Goal: Communication & Community: Answer question/provide support

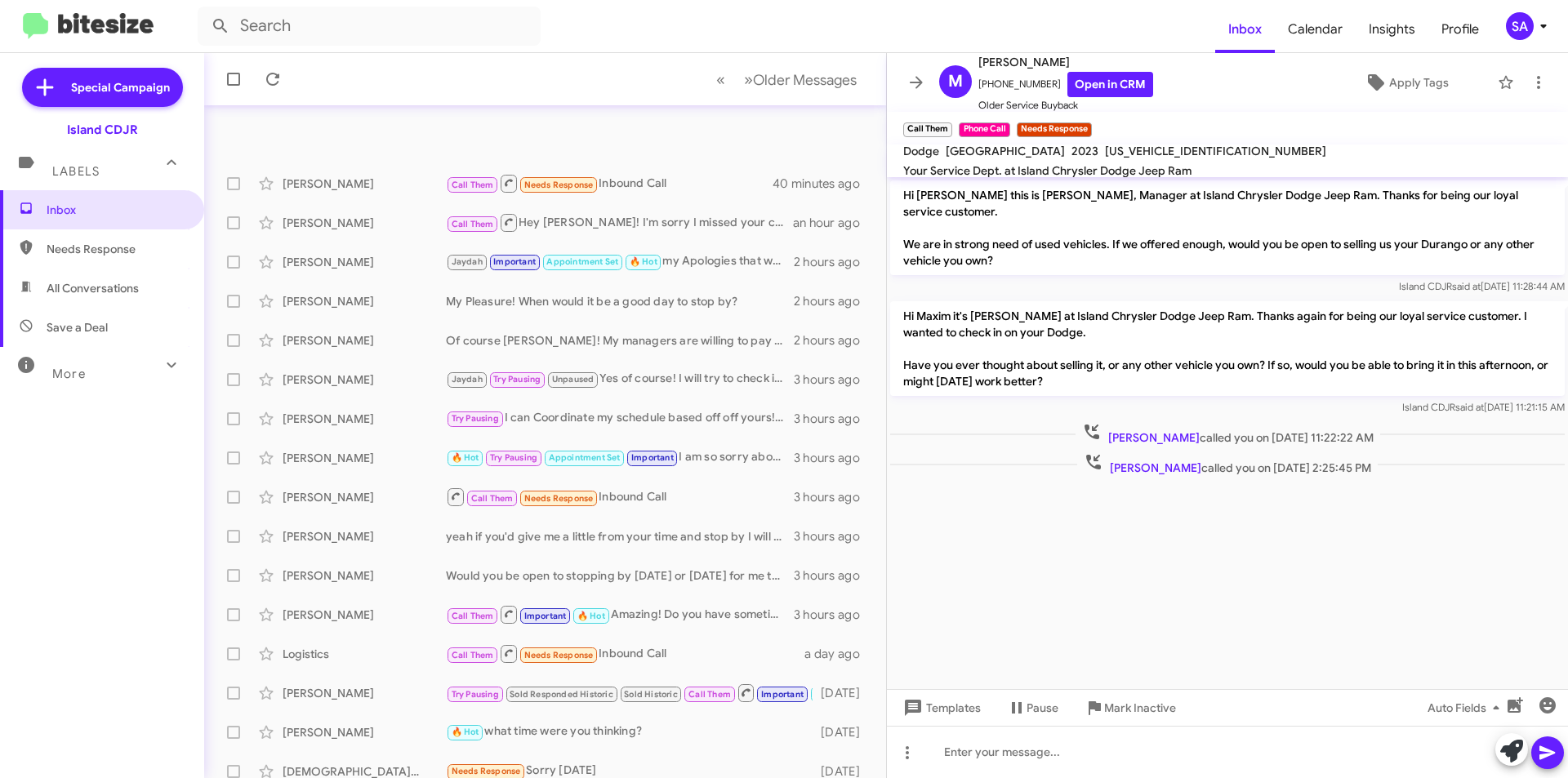
scroll to position [169, 0]
click at [376, 235] on div "Johan Menagutierrez Call Them Hey Johan! I'm sorry I missed your call just now,…" at bounding box center [545, 223] width 656 height 33
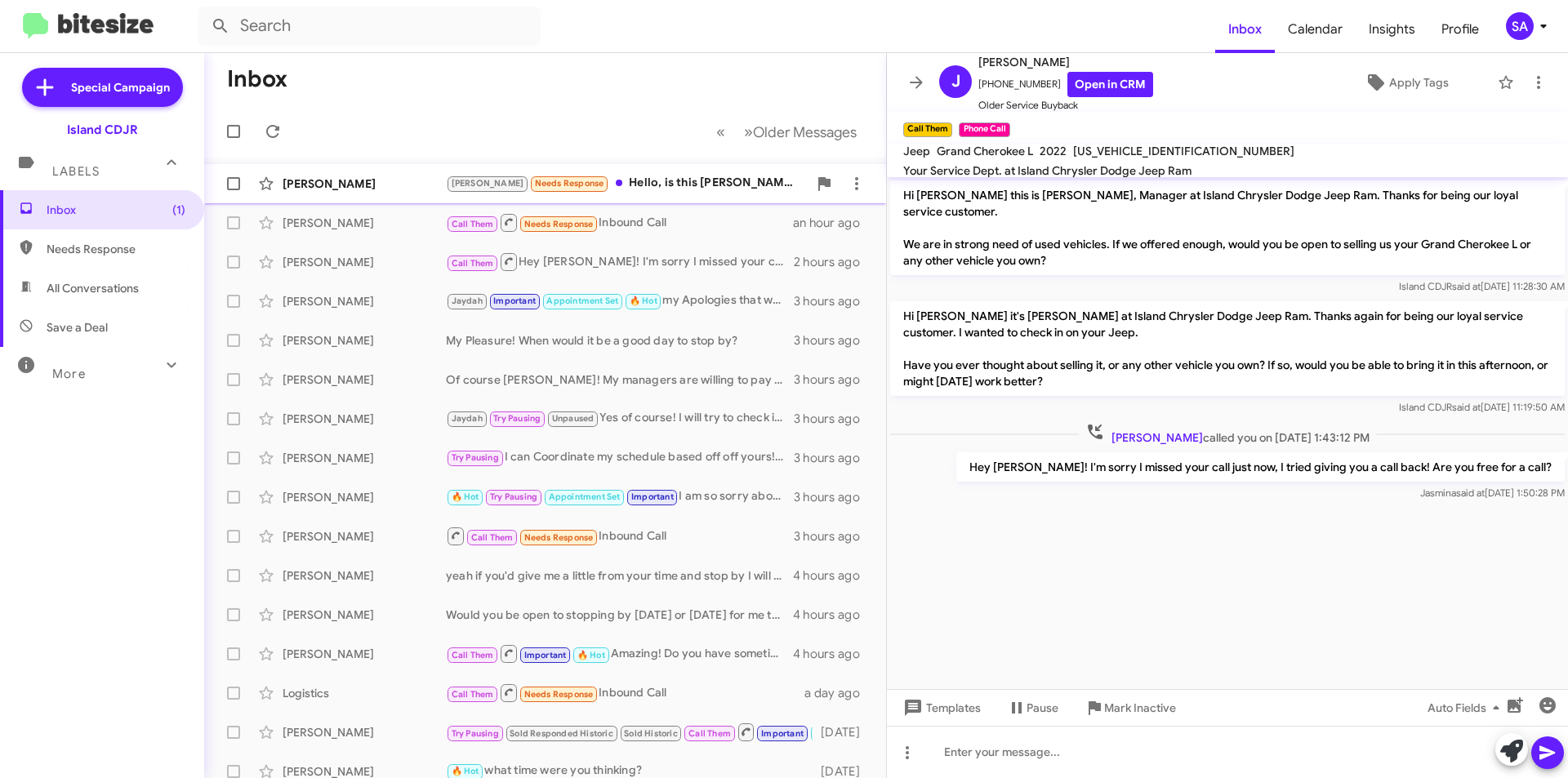
click at [644, 176] on div "Nicole Needs Response Hello, is this Nicole from Island Chrysler dodge jeep ram" at bounding box center [627, 183] width 362 height 19
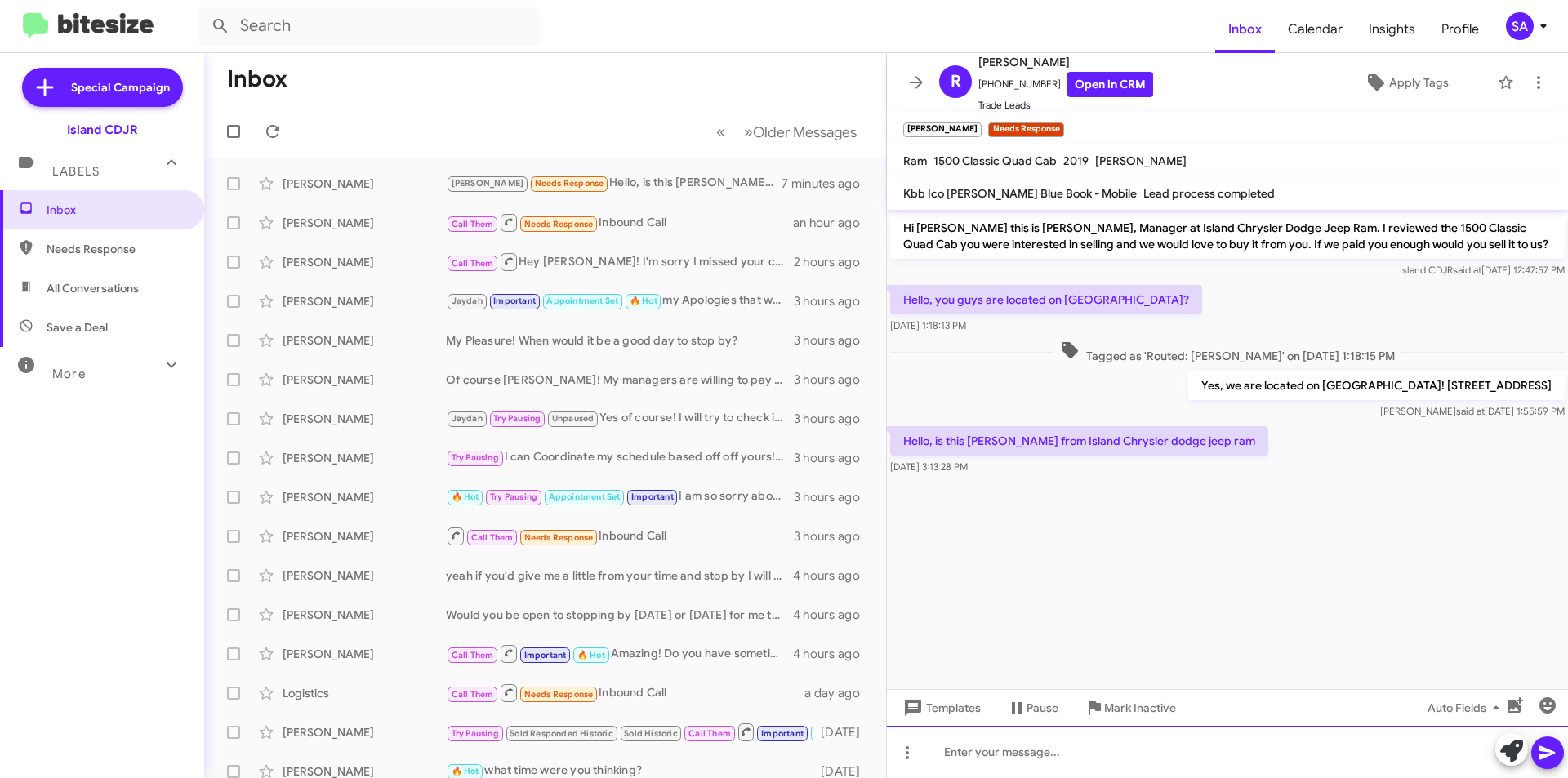
drag, startPoint x: 1001, startPoint y: 739, endPoint x: 1019, endPoint y: 717, distance: 28.4
click at [1001, 739] on div at bounding box center [1227, 752] width 681 height 52
click at [1125, 408] on div "Yes, we are located on Staten Island! 1239 Hylan Blvd Nicole said at Mar 20, 20…" at bounding box center [1227, 394] width 681 height 55
click at [1547, 754] on icon at bounding box center [1546, 753] width 16 height 14
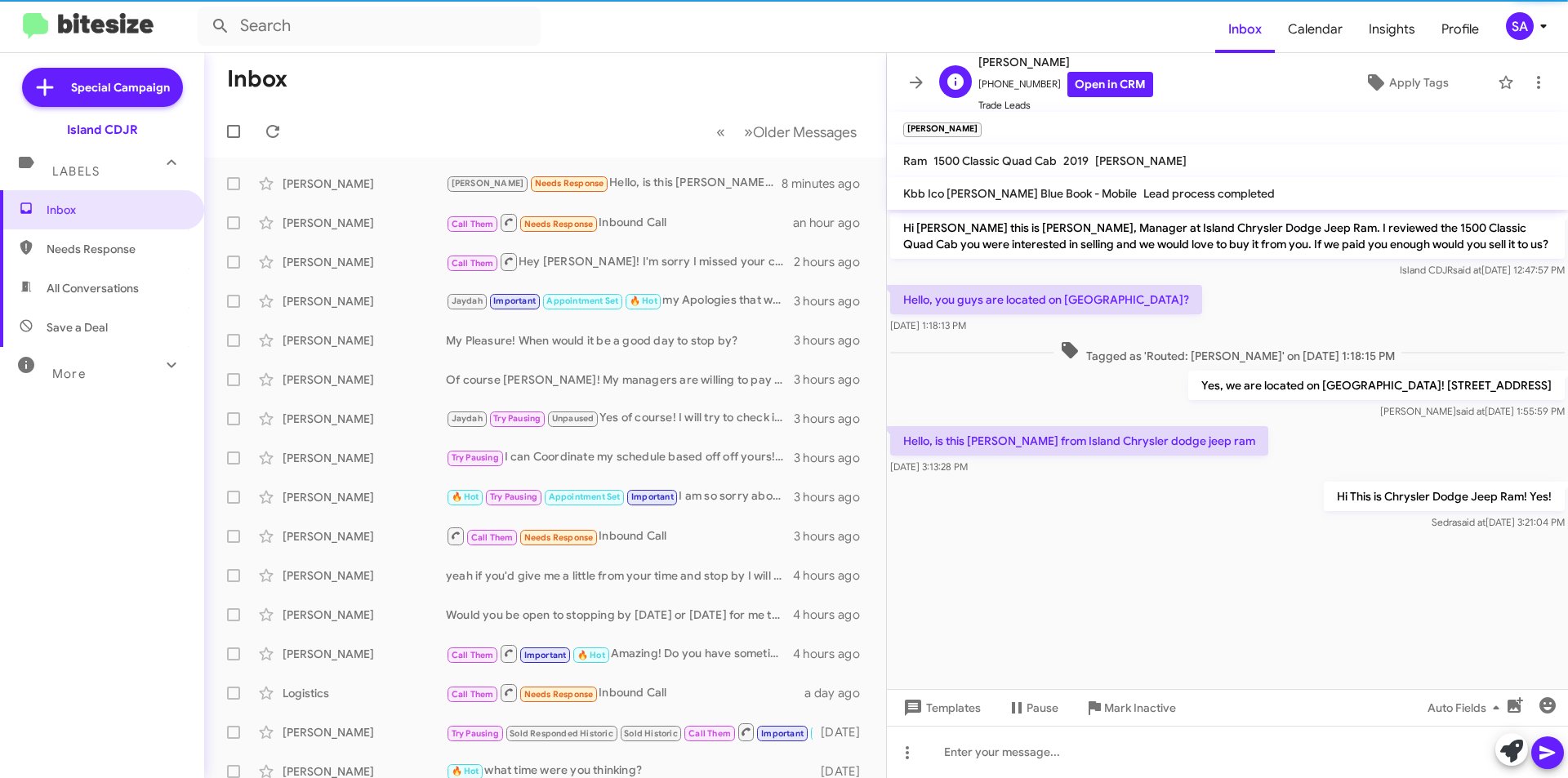
click at [1021, 80] on span "+19176996573 Open in CRM" at bounding box center [1065, 84] width 175 height 25
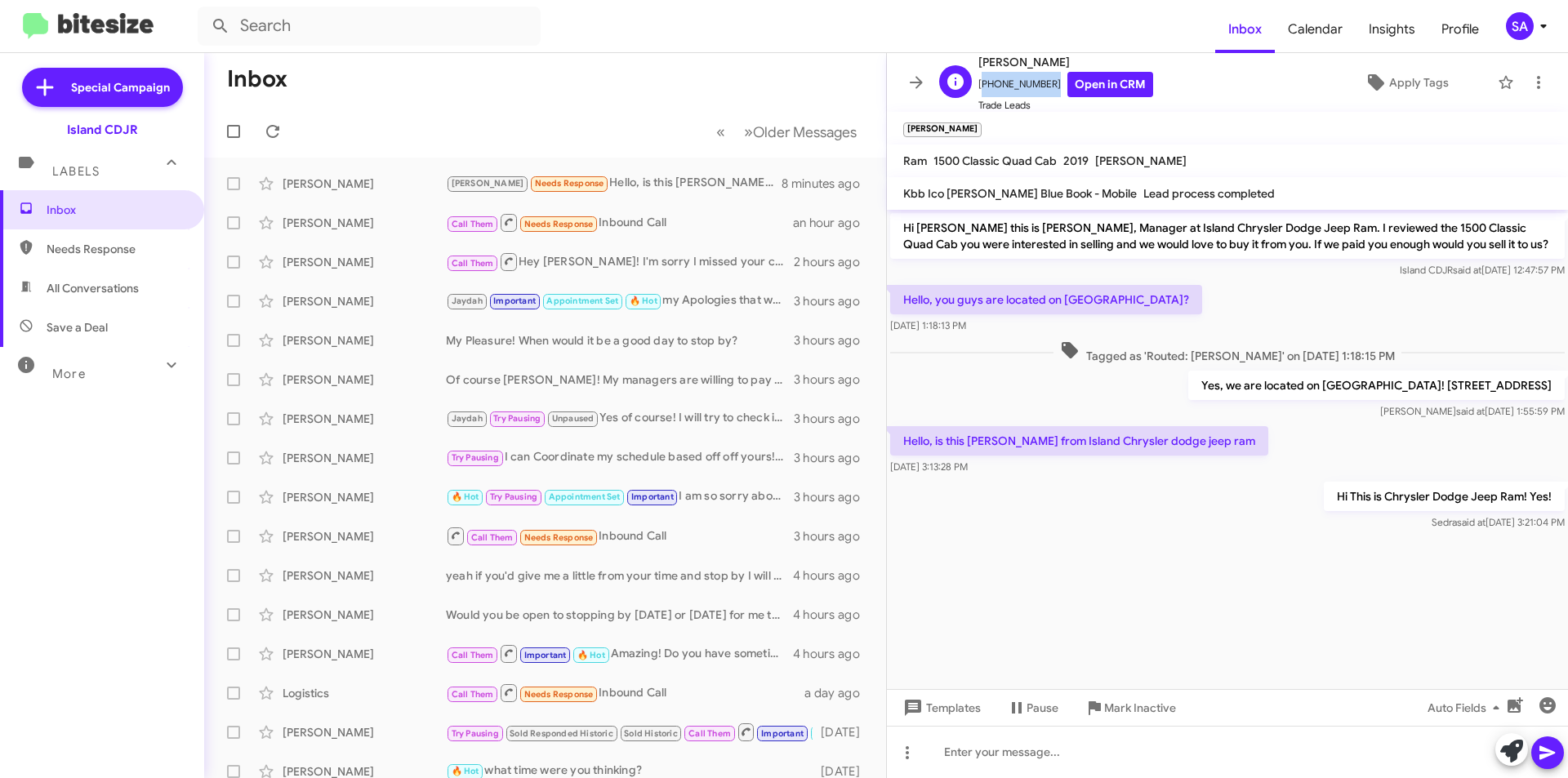
click at [1020, 80] on span "+19176996573 Open in CRM" at bounding box center [1065, 84] width 175 height 25
copy span "[PHONE_NUMBER]"
click at [321, 232] on div "Maxim Davidov Call Them Needs Response Inbound Call an hour ago" at bounding box center [545, 223] width 656 height 33
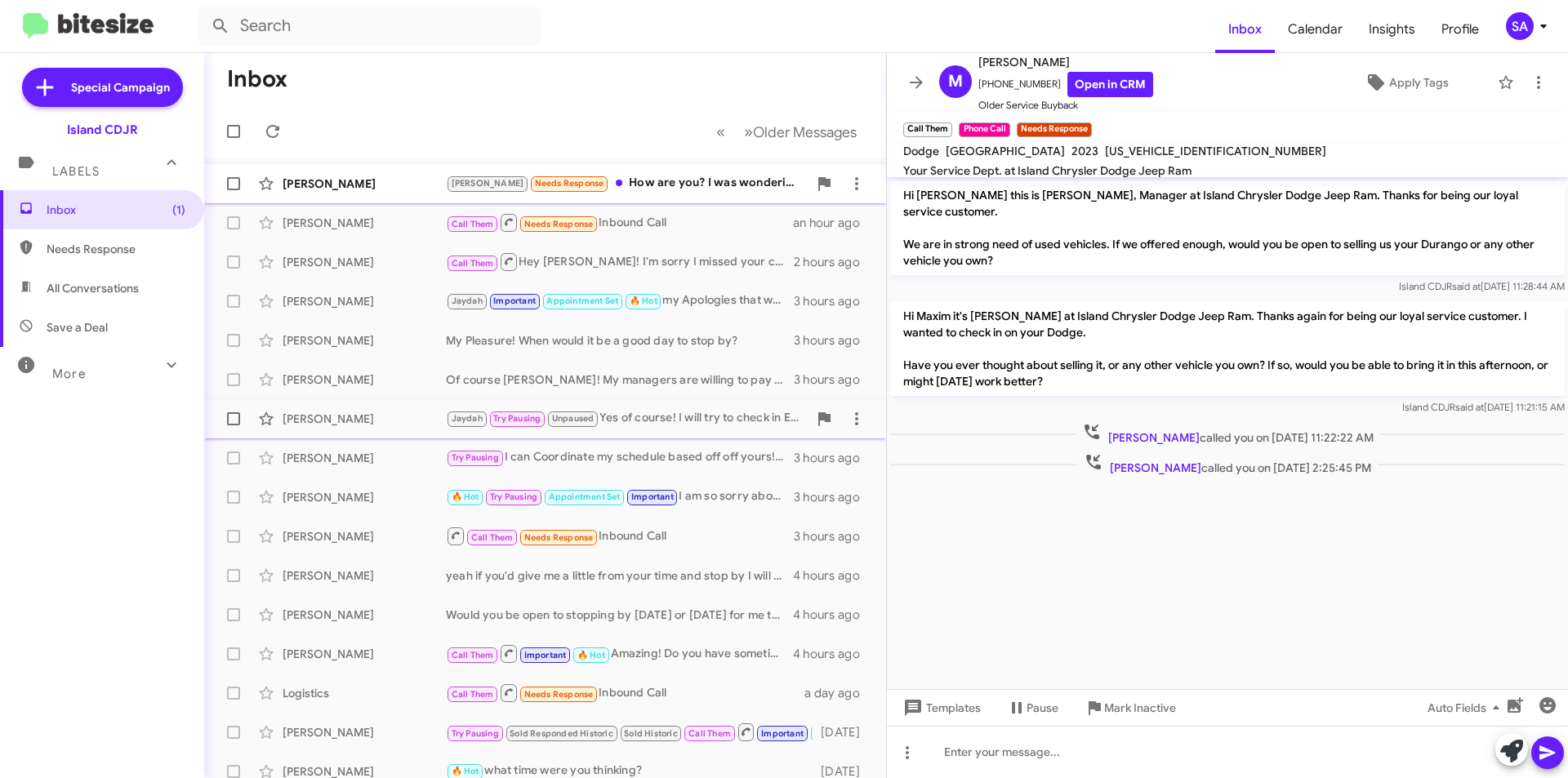
click at [384, 183] on div "[PERSON_NAME]" at bounding box center [364, 183] width 163 height 16
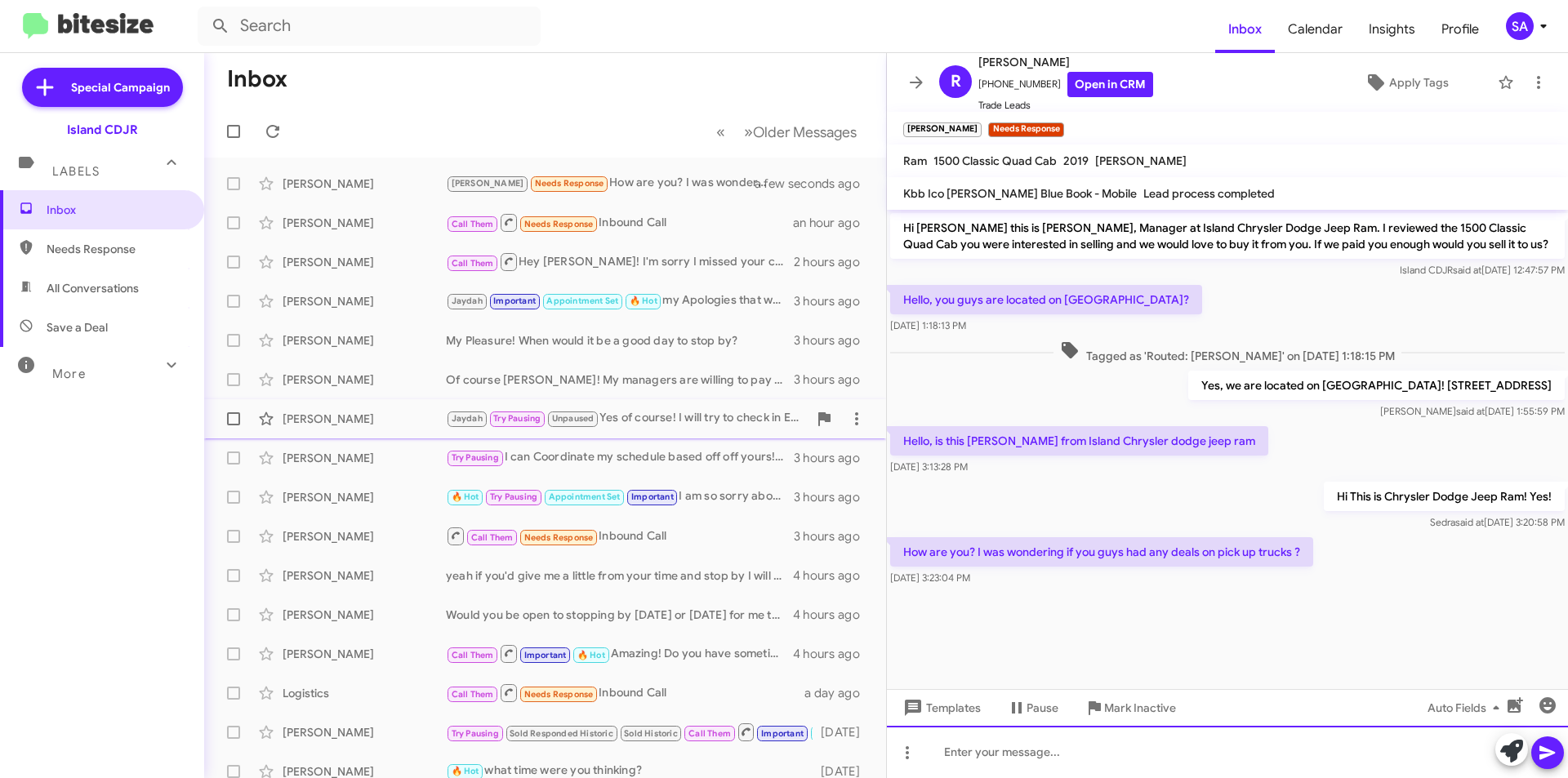
click at [1180, 763] on div at bounding box center [1227, 752] width 681 height 52
click at [1197, 756] on div "I'm Amazing now That we're talking! How are you its been a while!" at bounding box center [1227, 752] width 681 height 52
click at [1200, 753] on div "I'm Amazing now That we're talking! How are you its been a while!" at bounding box center [1227, 752] width 681 height 52
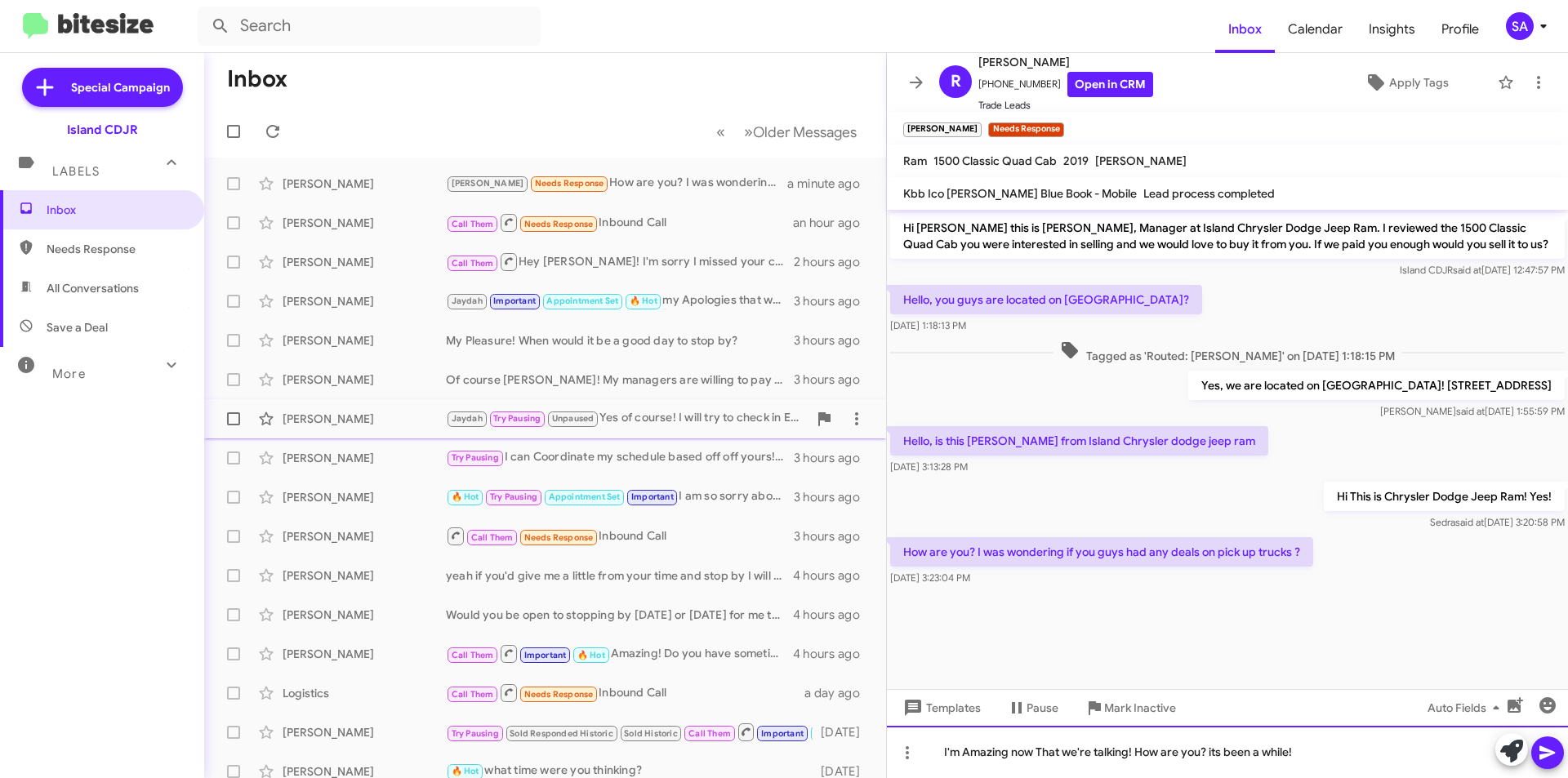
click at [1335, 752] on div "I'm Amazing now That we're talking! How are you? its been a while!" at bounding box center [1227, 752] width 681 height 52
click at [1546, 743] on icon at bounding box center [1546, 752] width 20 height 20
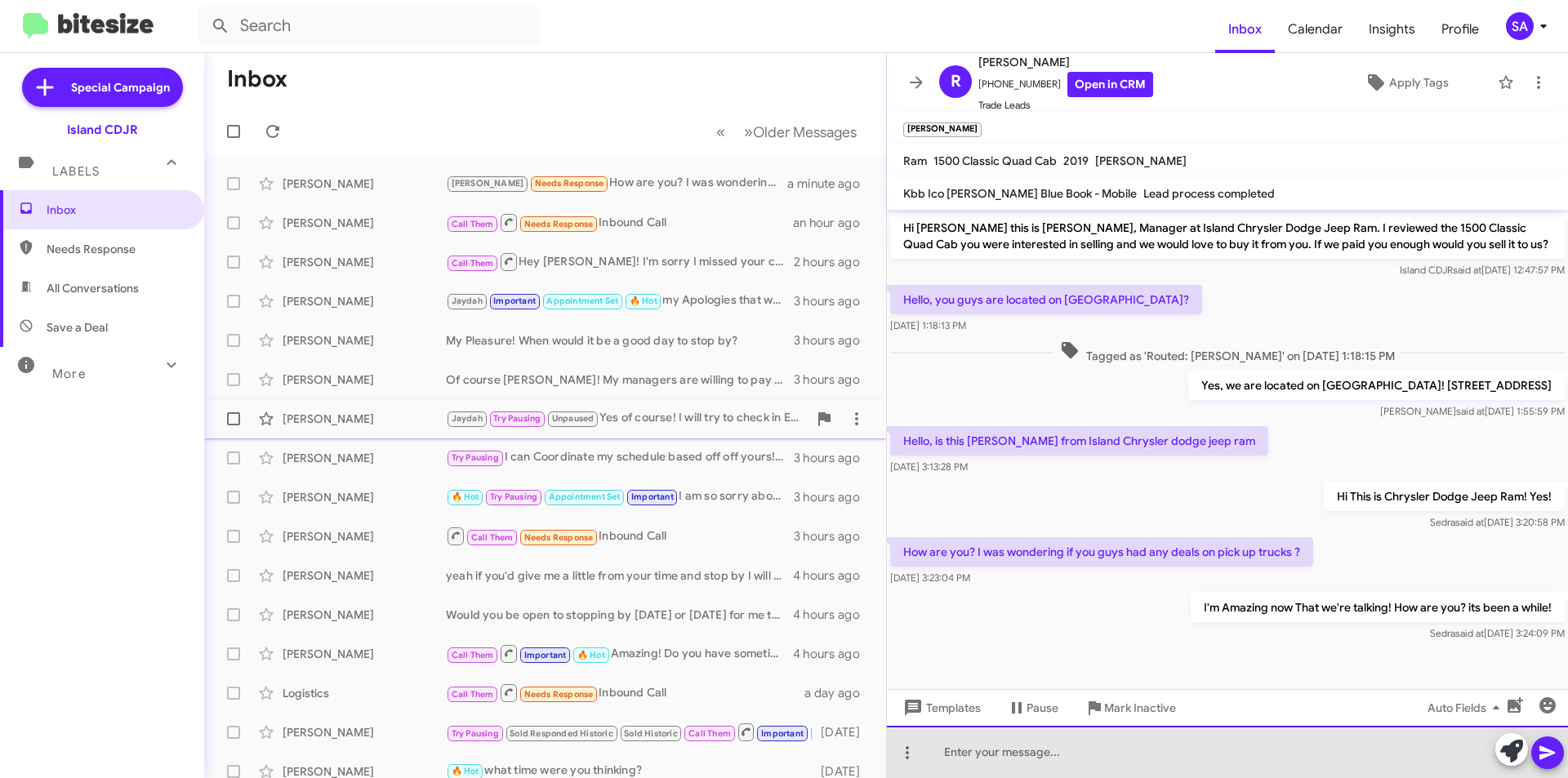
click at [1180, 746] on div at bounding box center [1227, 752] width 681 height 52
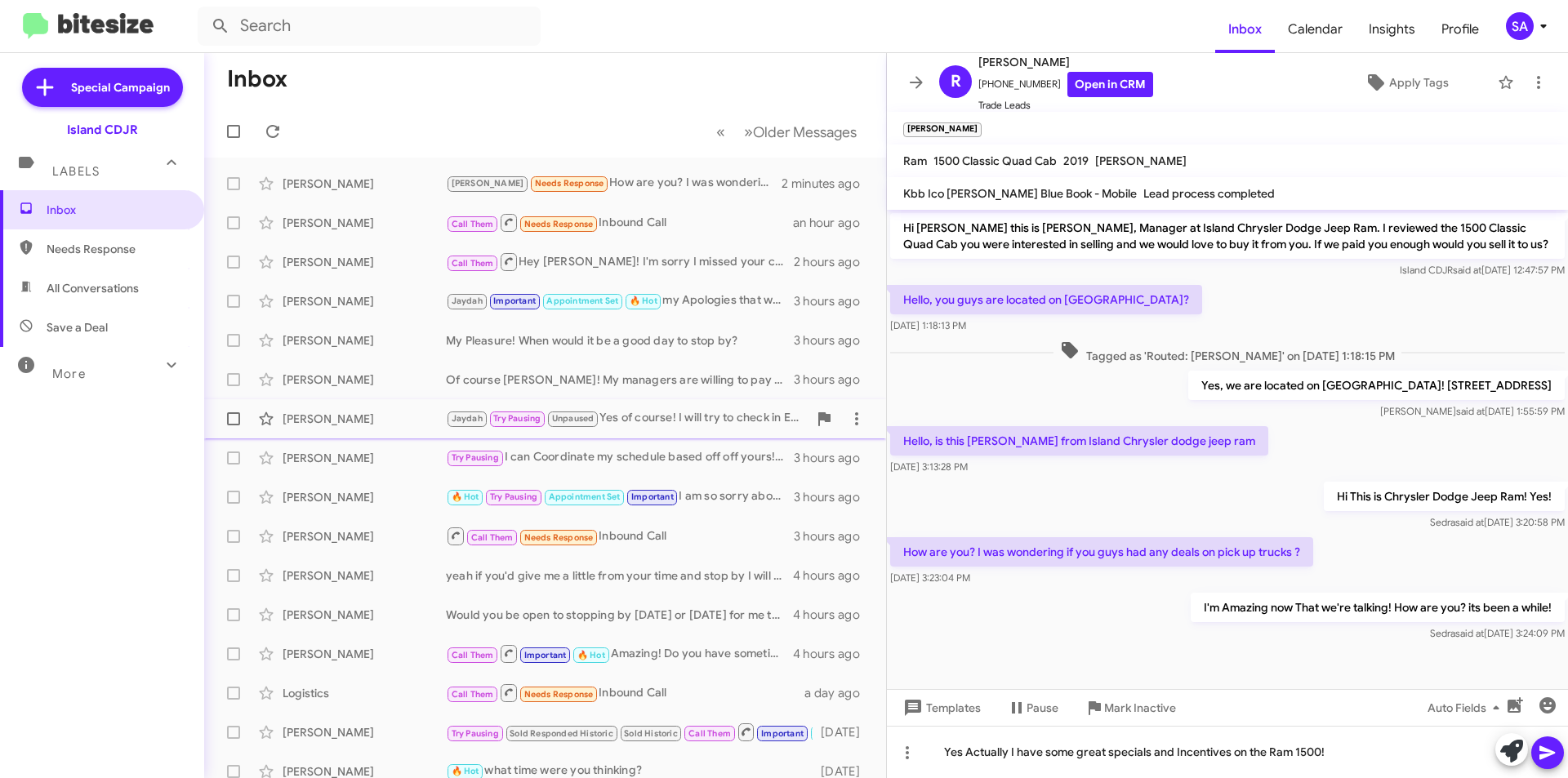
click at [1550, 742] on icon at bounding box center [1546, 752] width 20 height 20
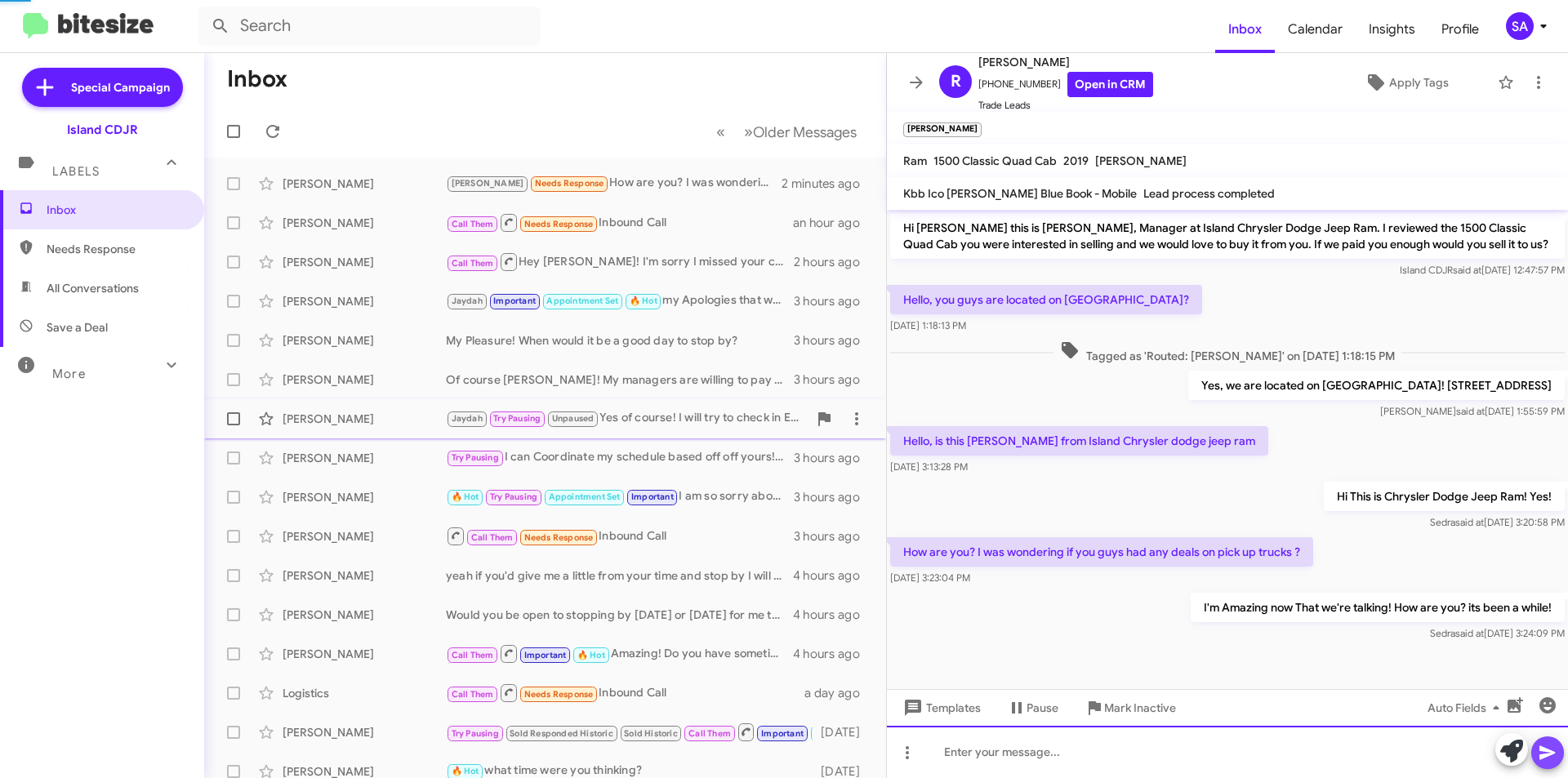
scroll to position [48, 0]
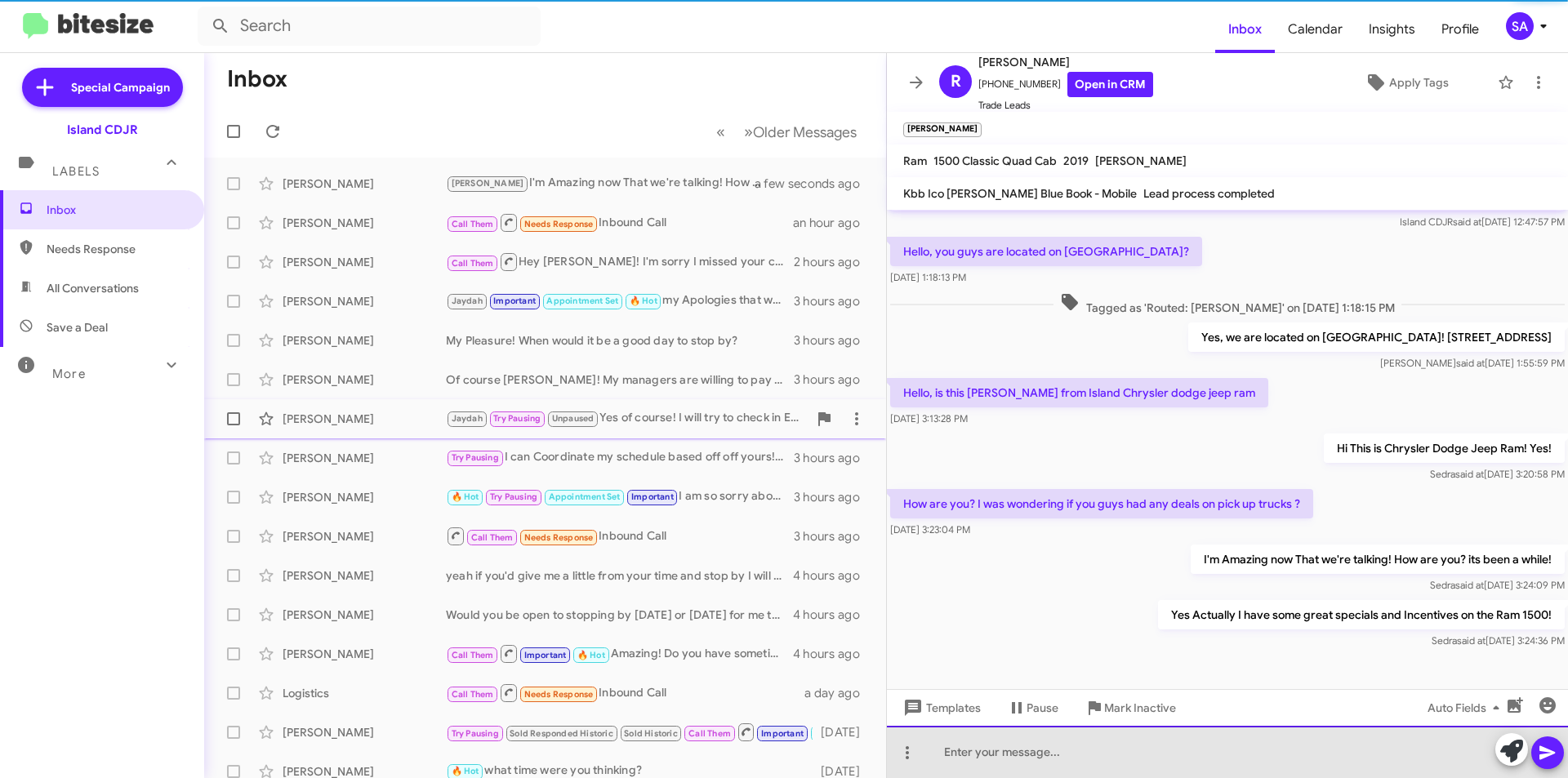
click at [1321, 753] on div at bounding box center [1227, 752] width 681 height 52
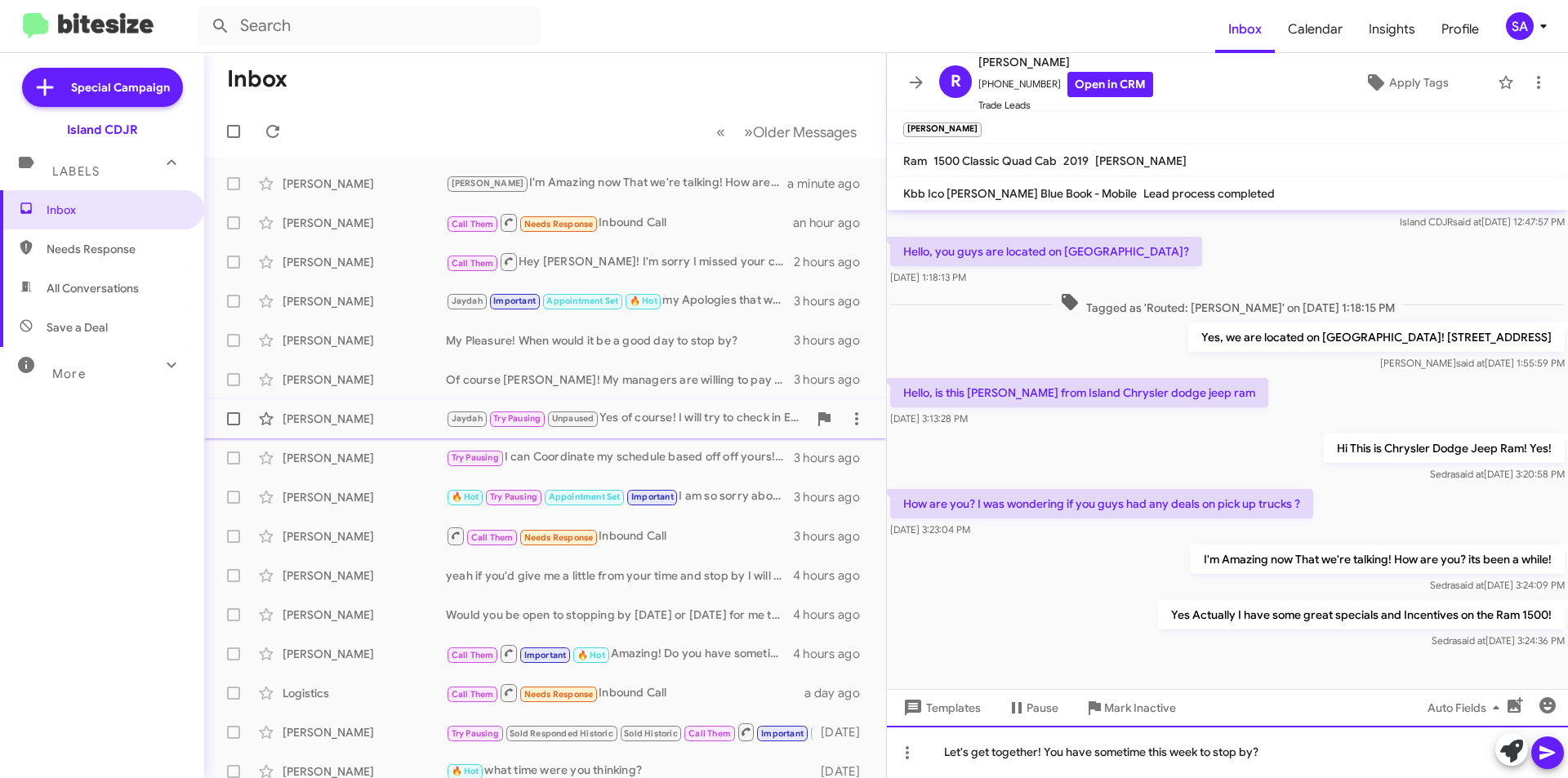
click at [1346, 754] on div "Let's get together! You have sometime this week to stop by?" at bounding box center [1227, 752] width 681 height 52
click at [1556, 754] on icon at bounding box center [1546, 752] width 20 height 20
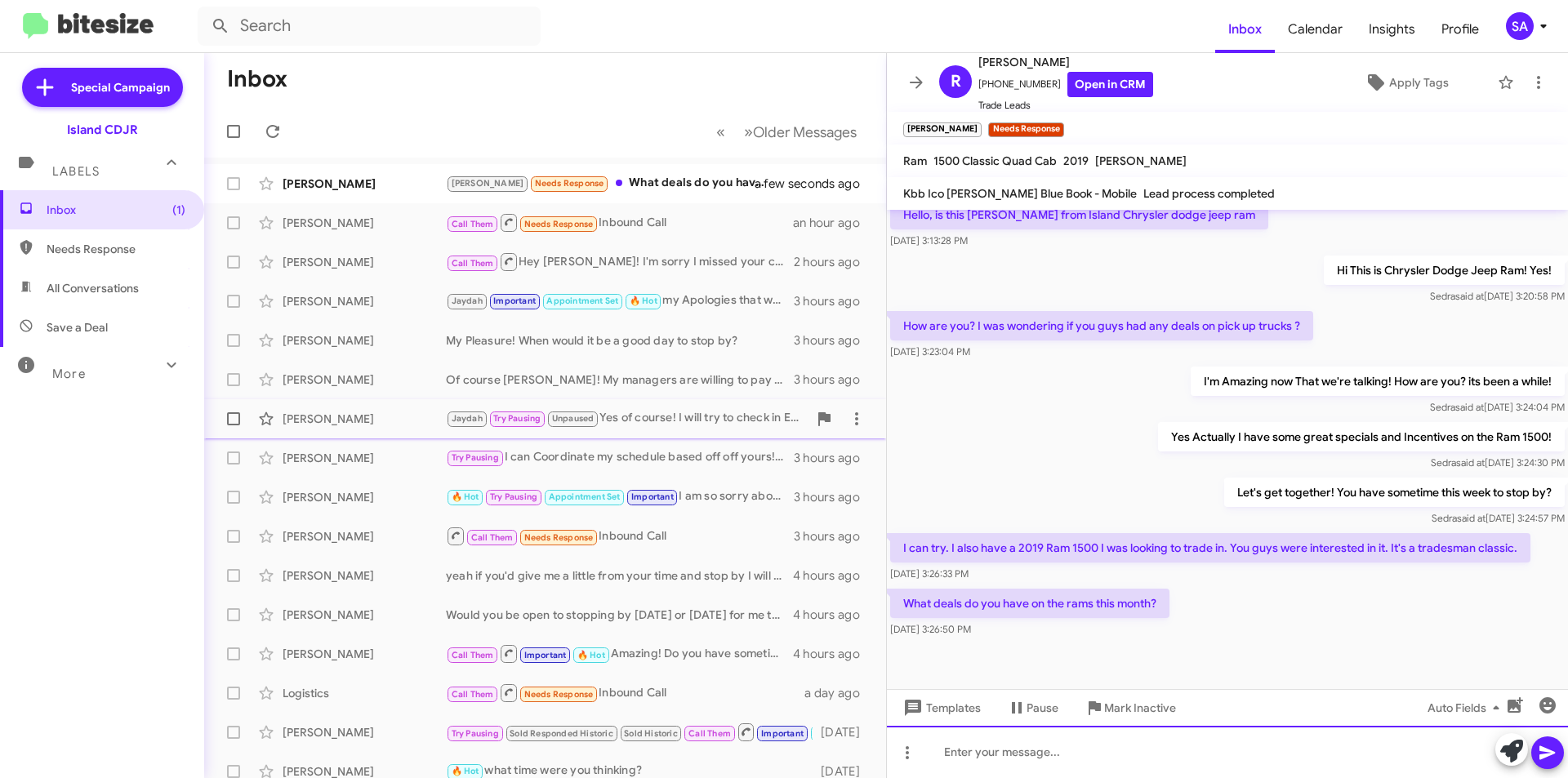
scroll to position [227, 0]
click at [1049, 759] on div at bounding box center [1227, 752] width 681 height 52
click at [1005, 754] on div at bounding box center [1227, 752] width 681 height 52
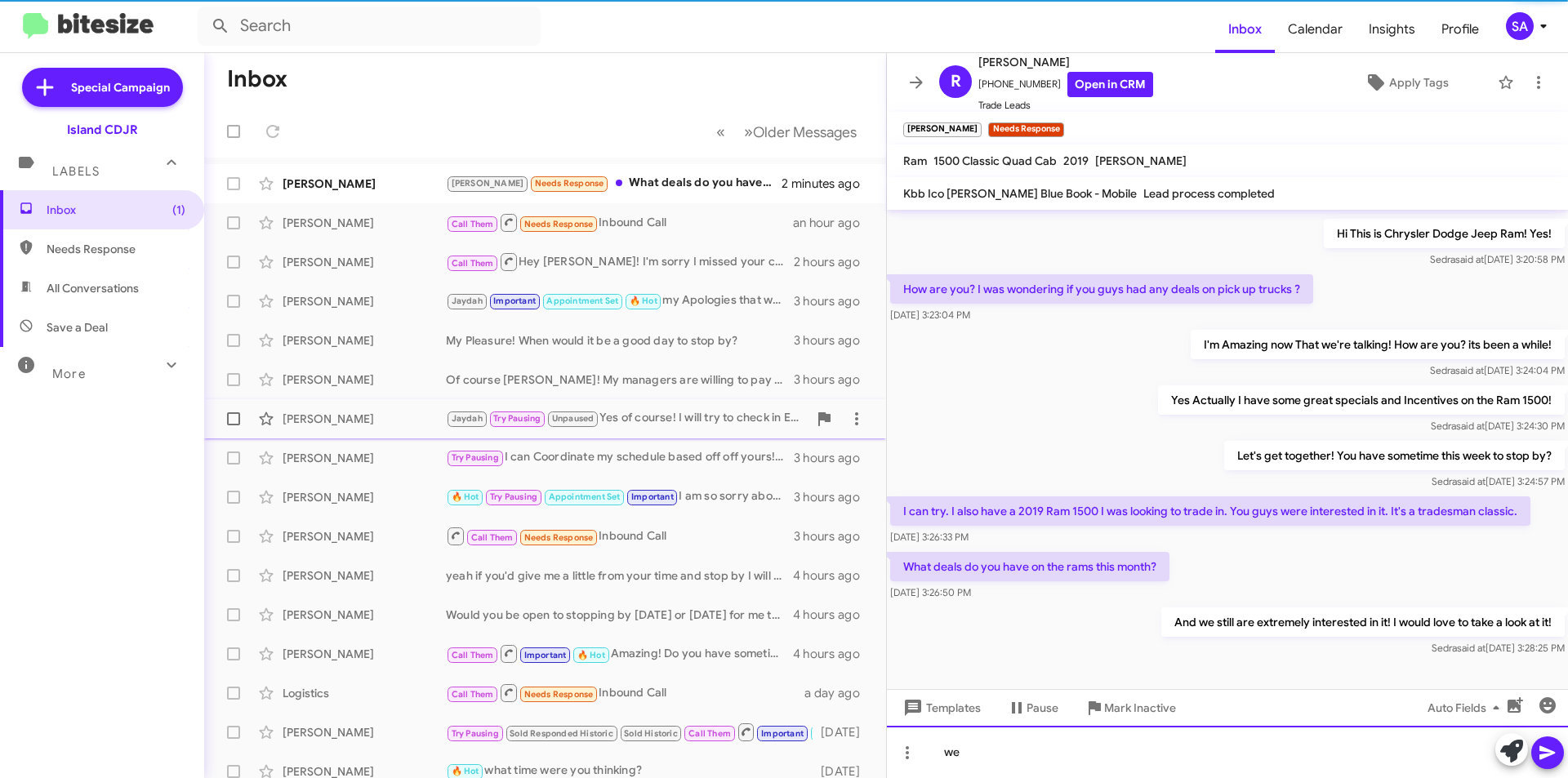
scroll to position [286, 0]
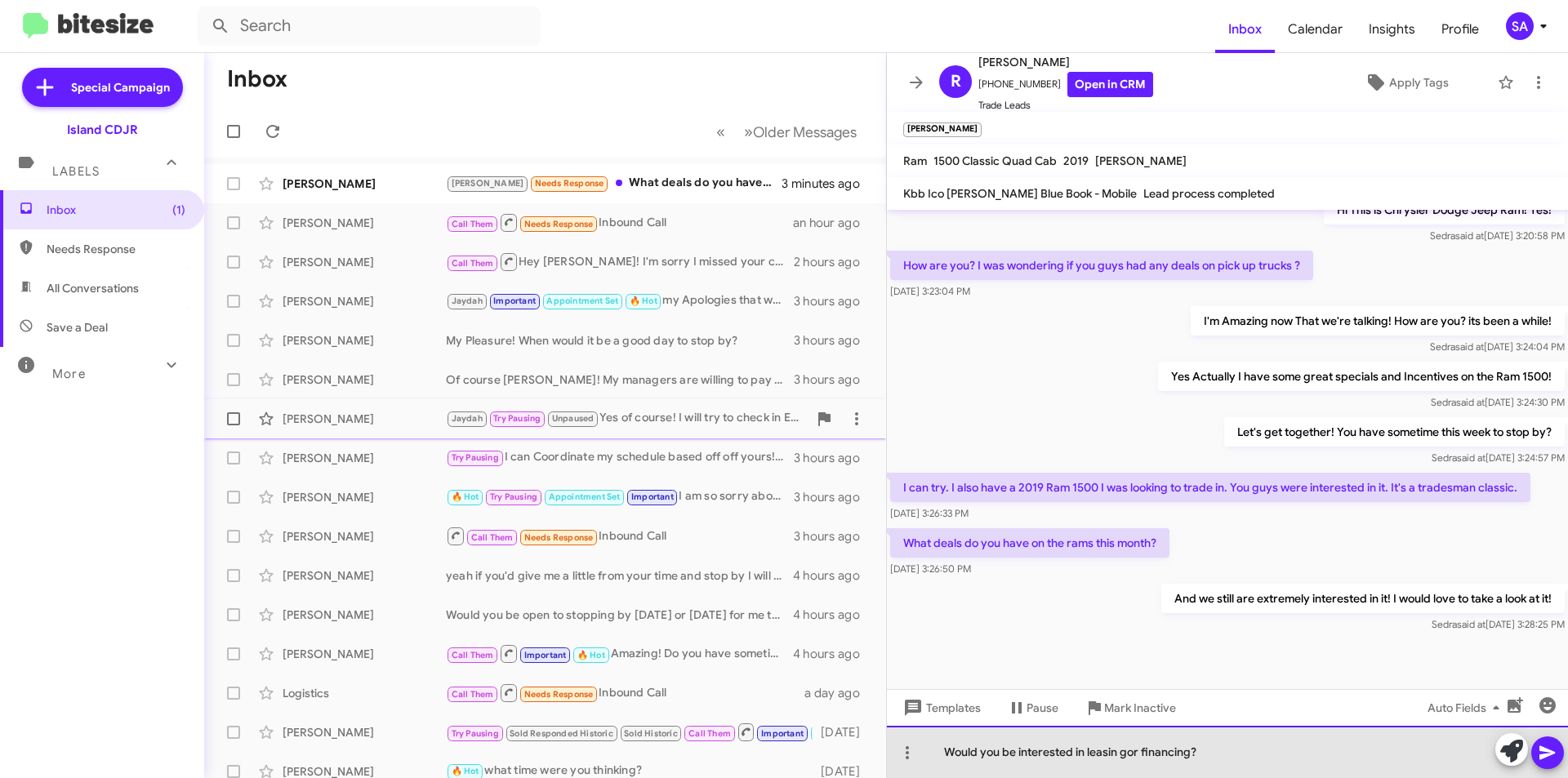
click at [1126, 749] on div "Would you be interested in leasin gor financing?" at bounding box center [1227, 752] width 681 height 52
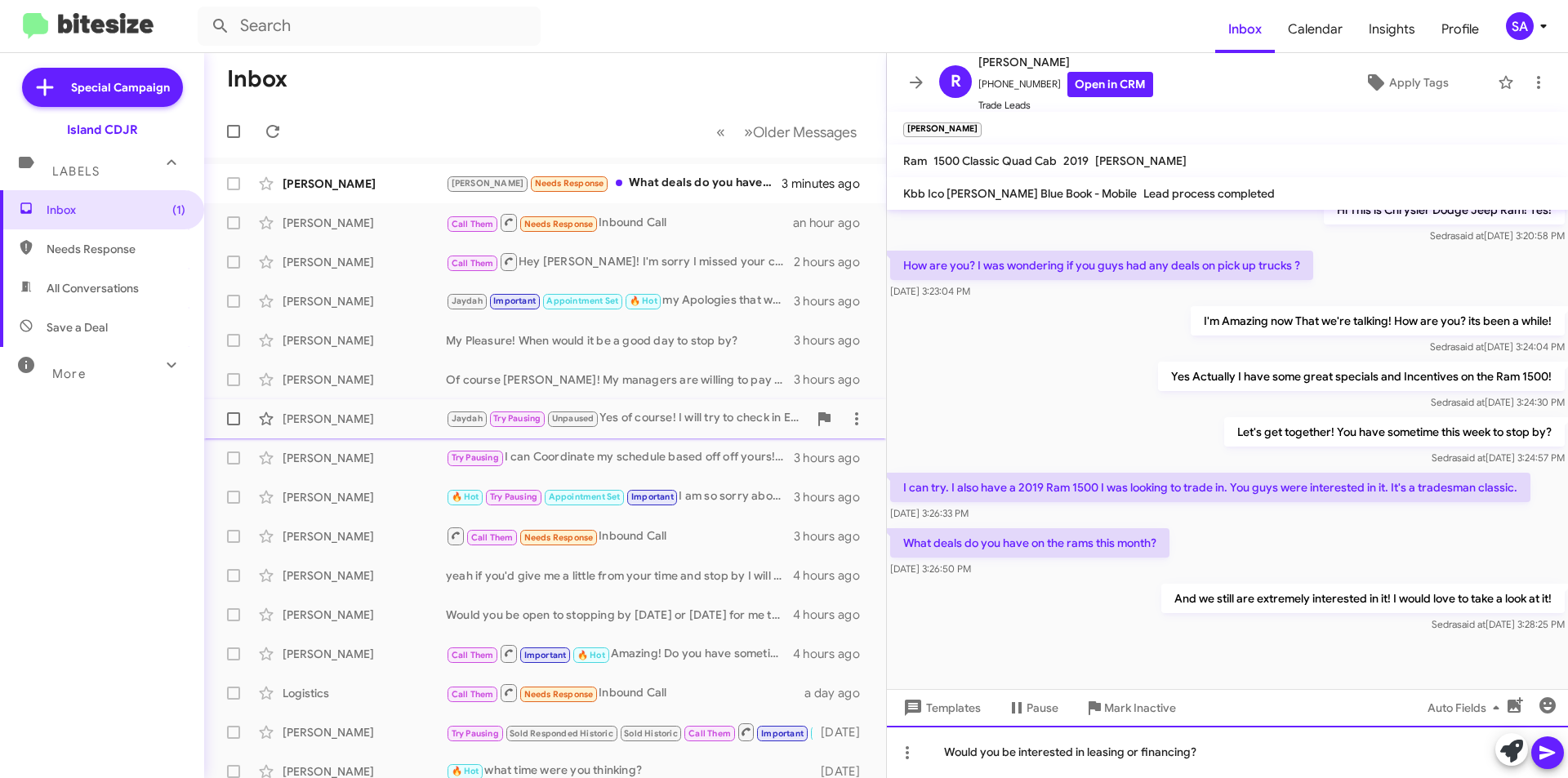
click at [1259, 743] on div "Would you be interested in leasing or financing?" at bounding box center [1227, 752] width 681 height 52
click at [1537, 750] on icon at bounding box center [1546, 752] width 20 height 20
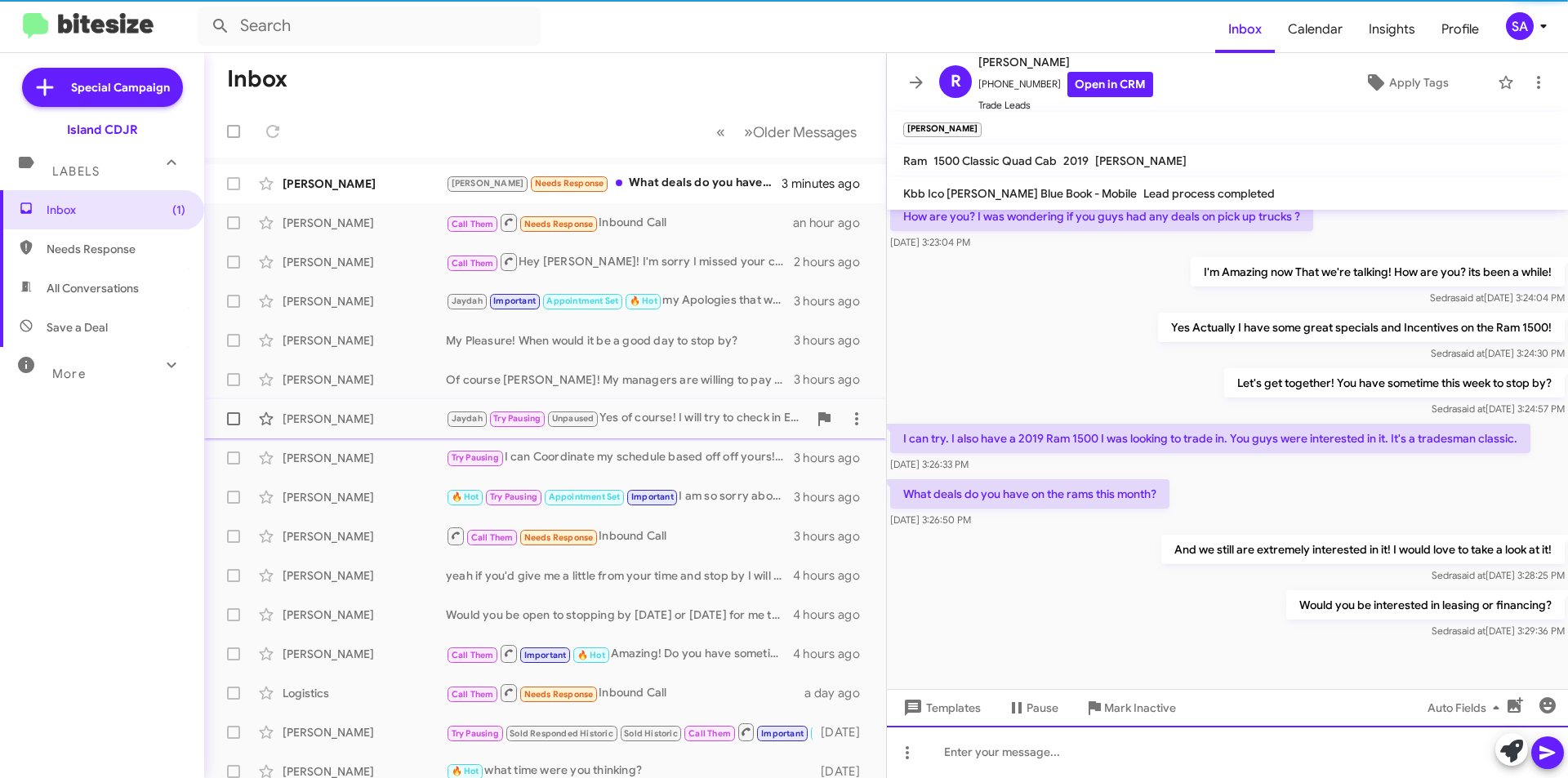
scroll to position [346, 0]
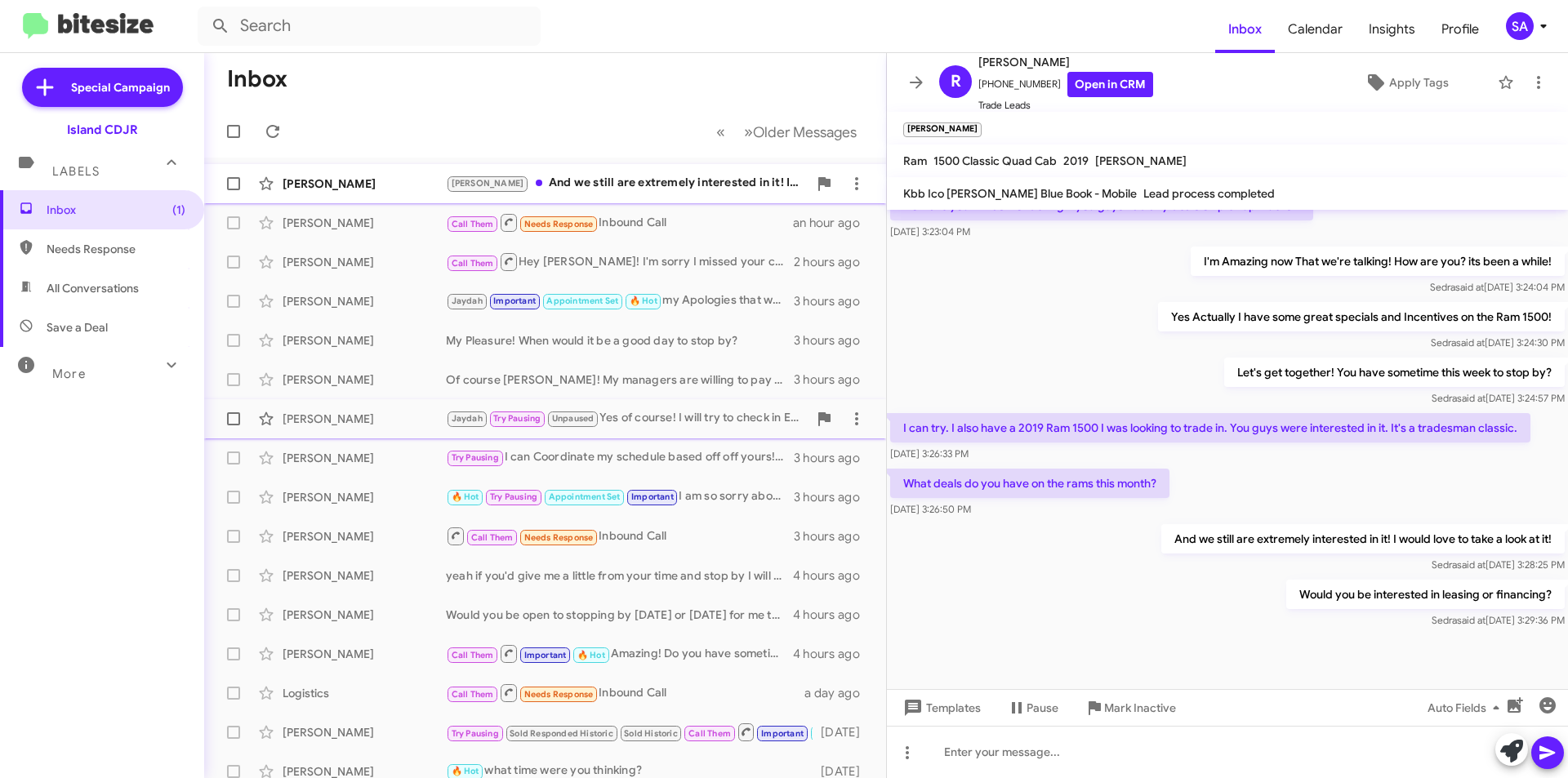
click at [568, 191] on div "Nicole And we still are extremely interested in it! I would love to take a look…" at bounding box center [627, 183] width 362 height 19
click at [569, 190] on div "Nicole And we still are extremely interested in it! I would love to take a look…" at bounding box center [627, 183] width 362 height 19
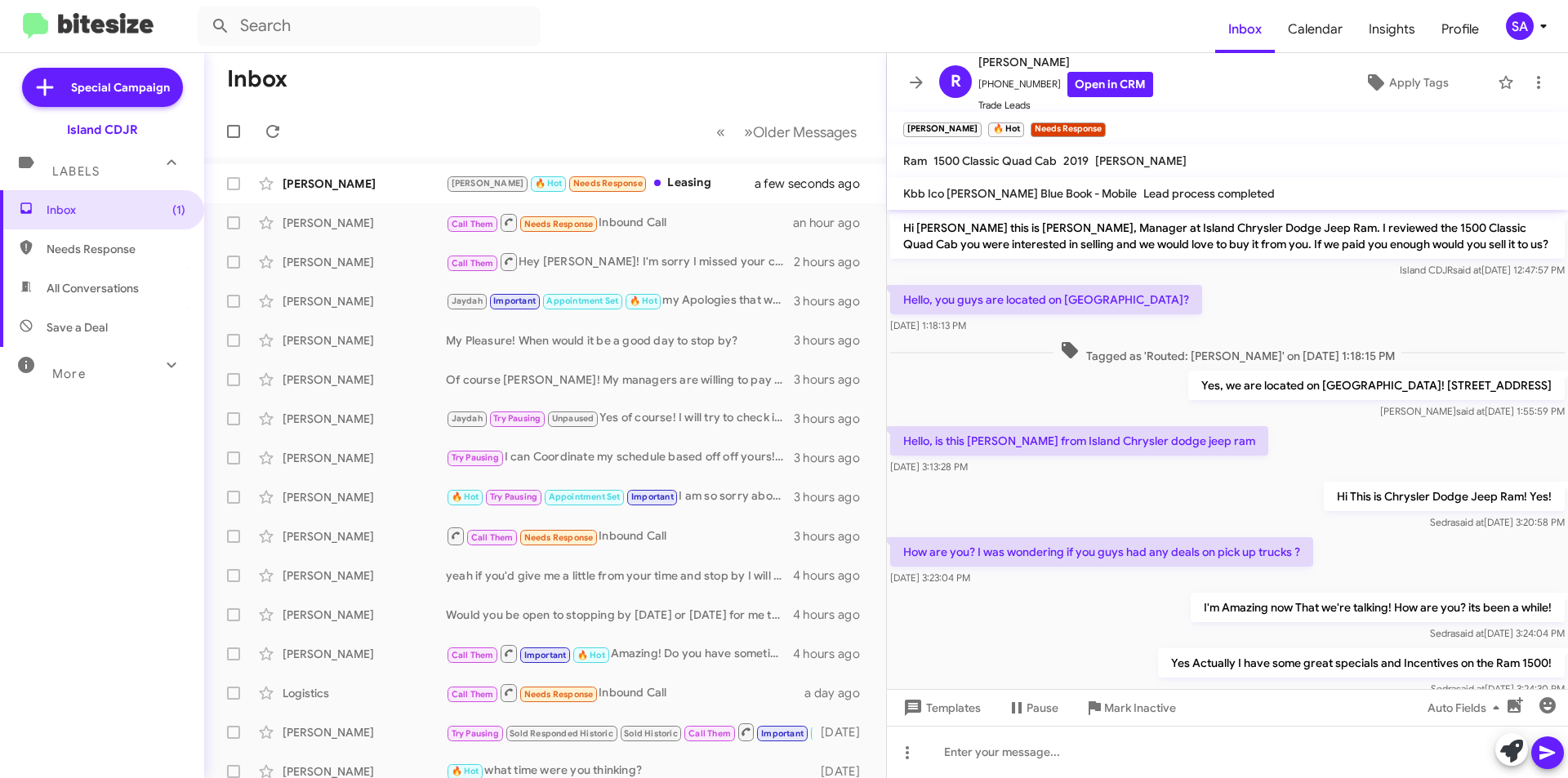
scroll to position [405, 0]
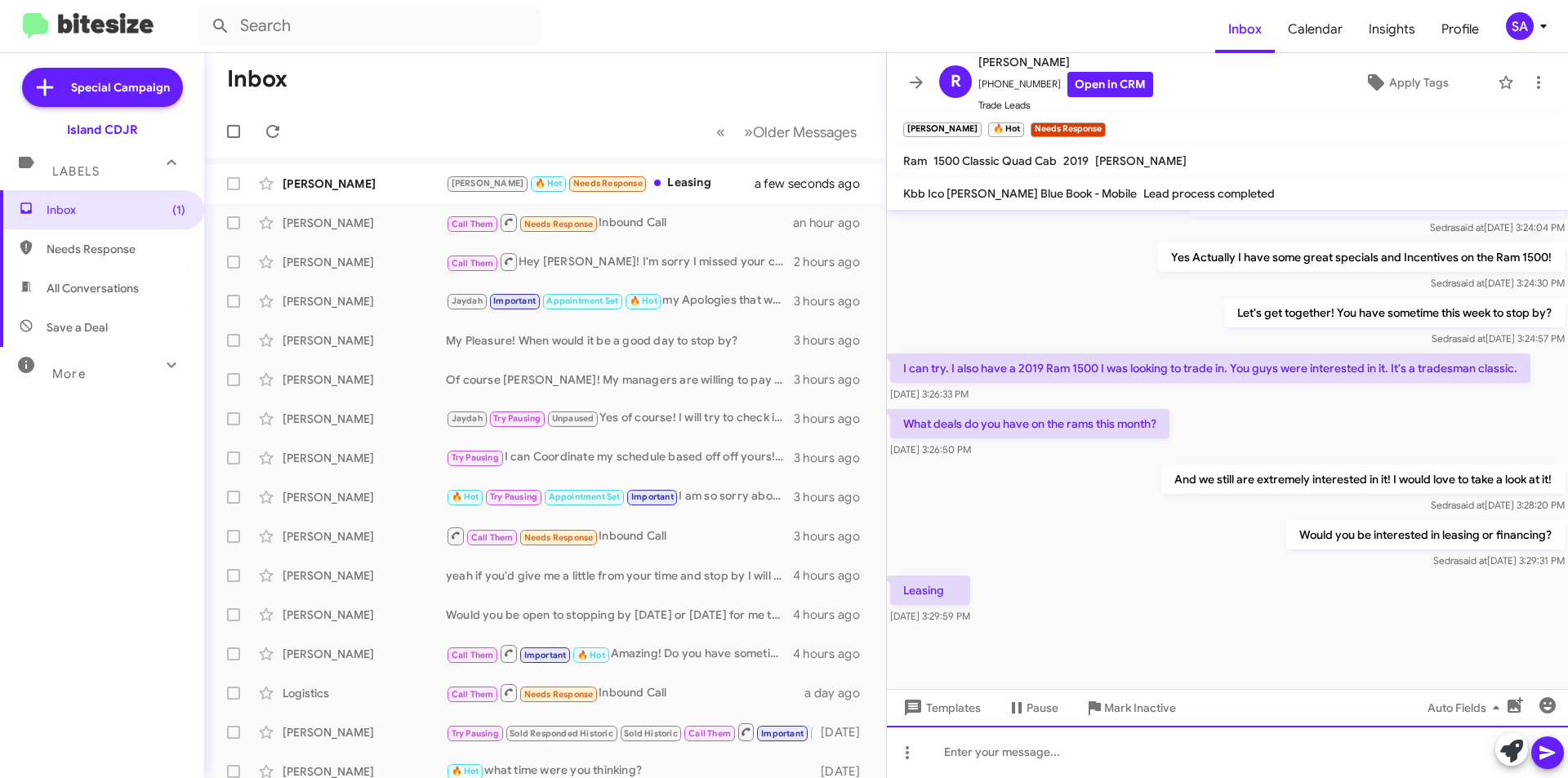
click at [1024, 763] on div at bounding box center [1227, 752] width 681 height 52
click at [1309, 734] on div at bounding box center [1227, 752] width 681 height 52
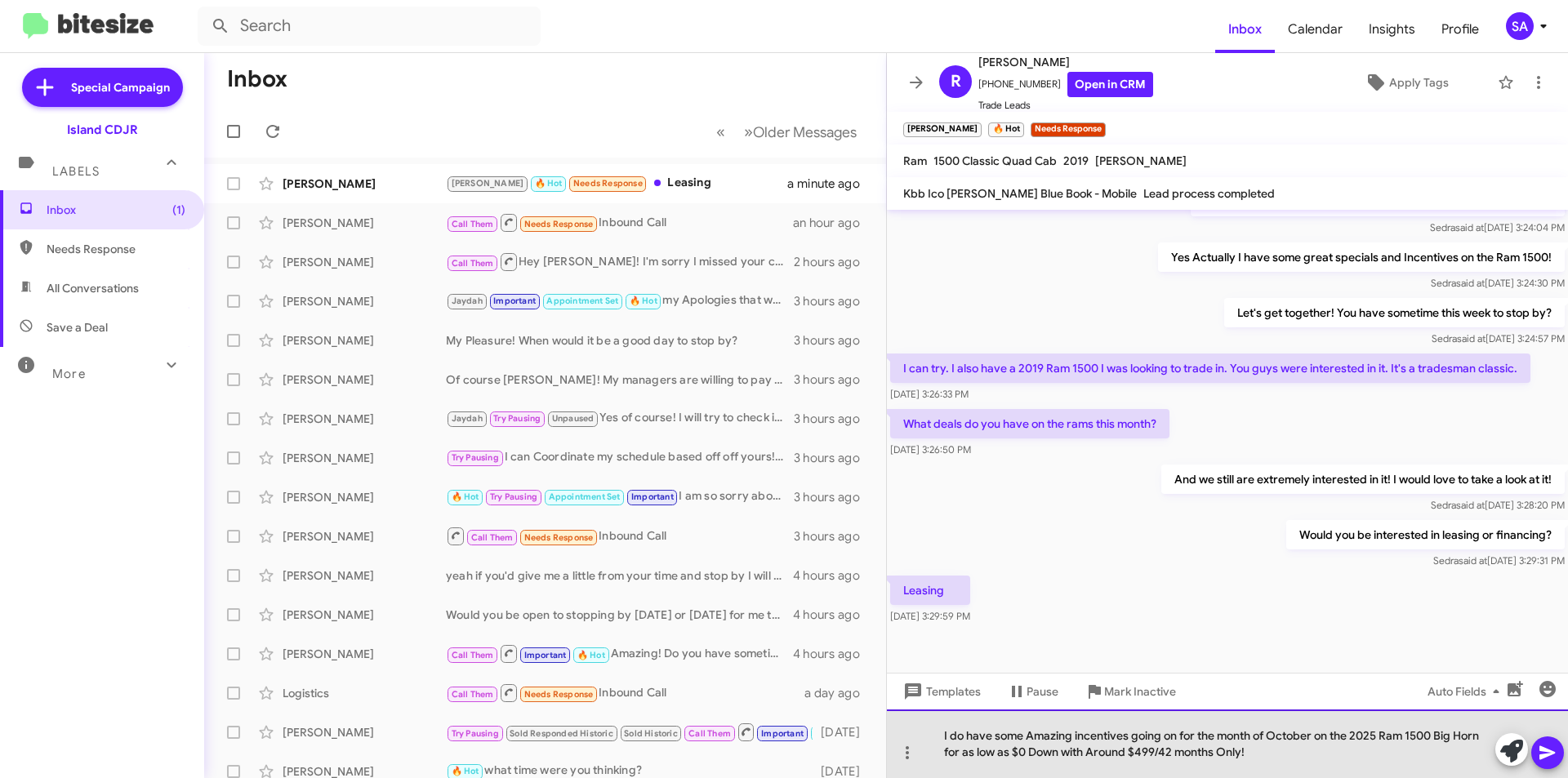
click at [1288, 753] on div "I do have some Amazing incentives going on for the month of October on the 2025…" at bounding box center [1227, 742] width 681 height 68
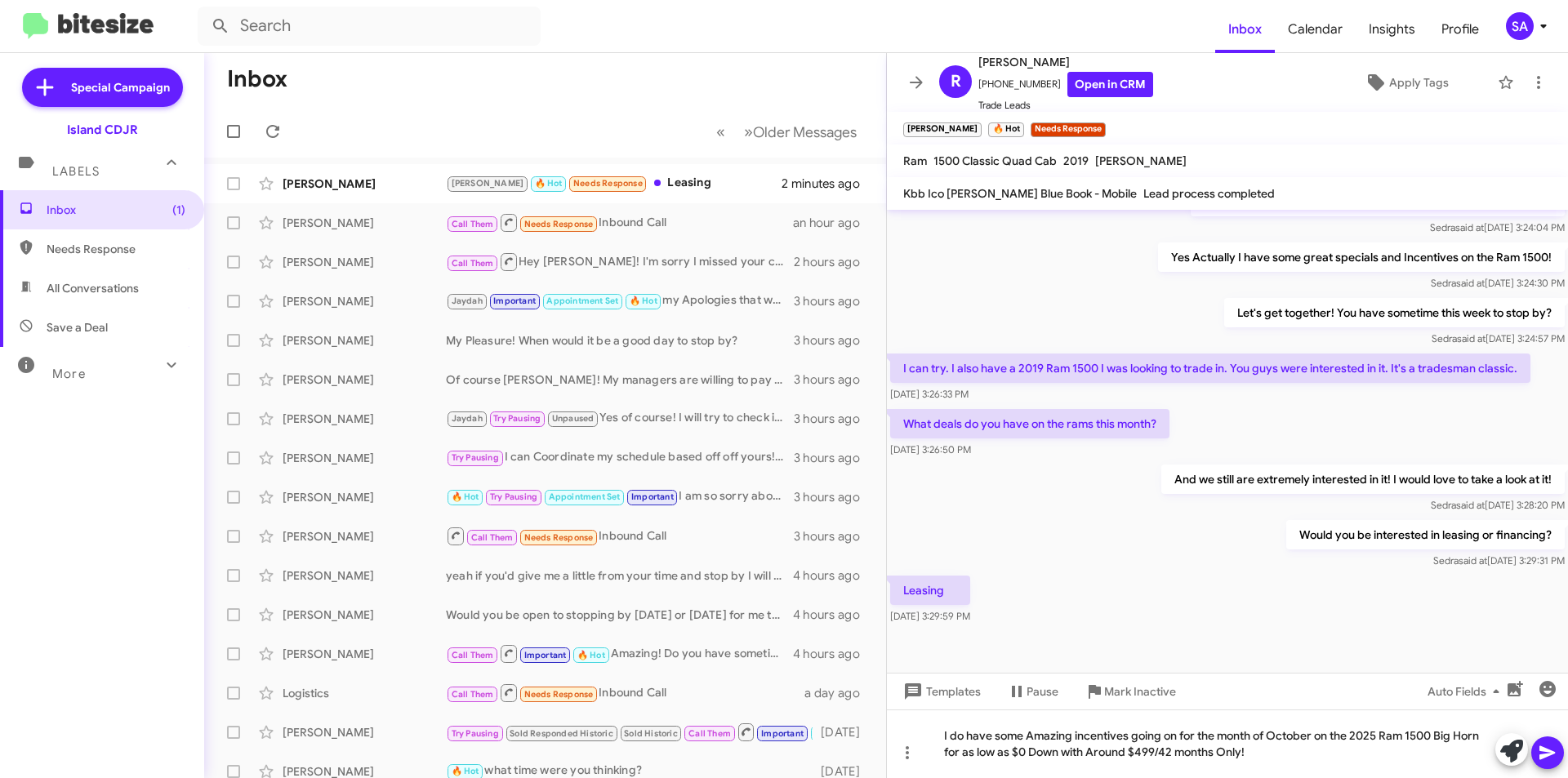
click at [1545, 755] on icon at bounding box center [1546, 753] width 16 height 14
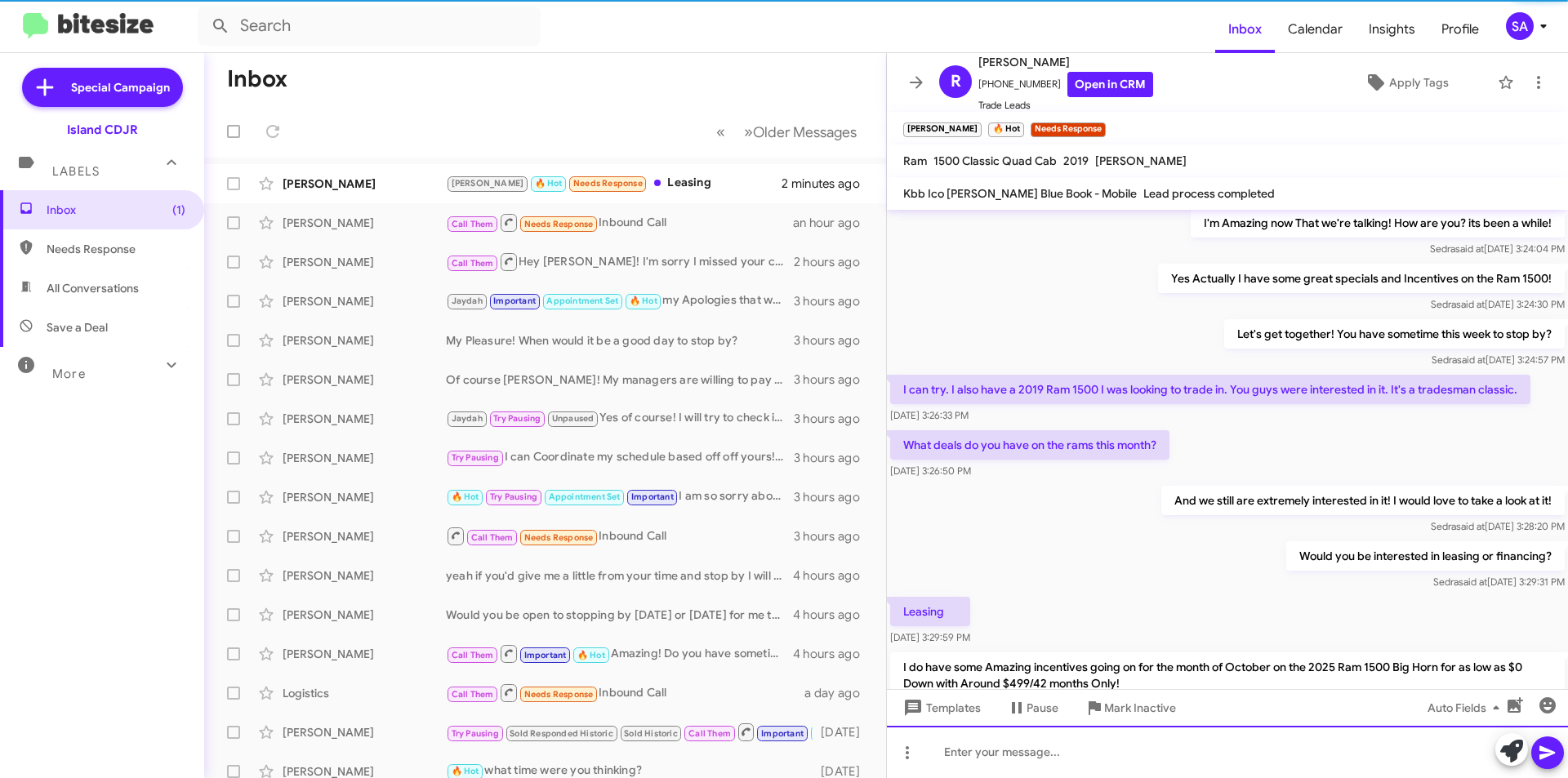
scroll to position [481, 0]
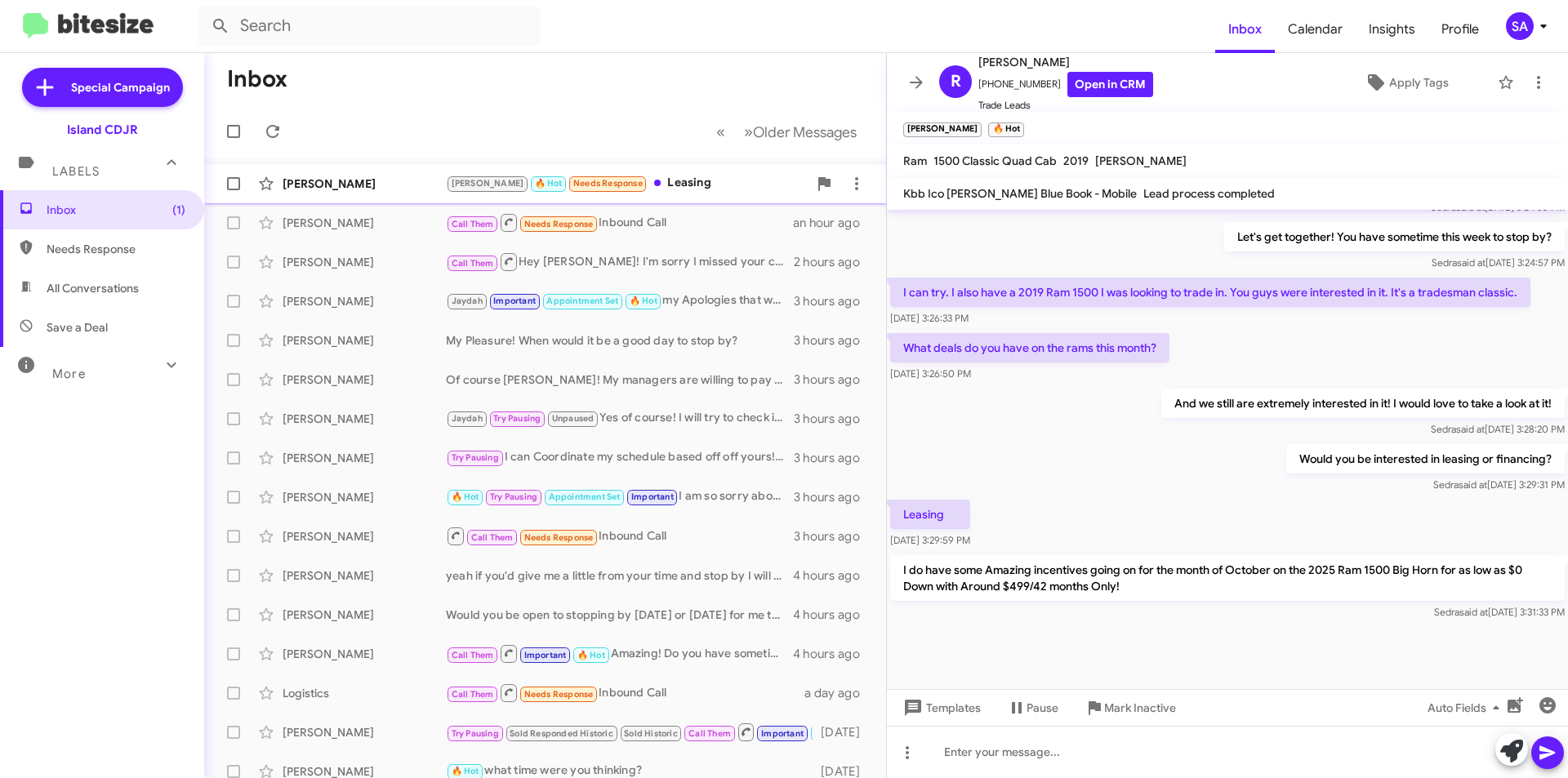
click at [392, 183] on div "[PERSON_NAME]" at bounding box center [364, 183] width 163 height 16
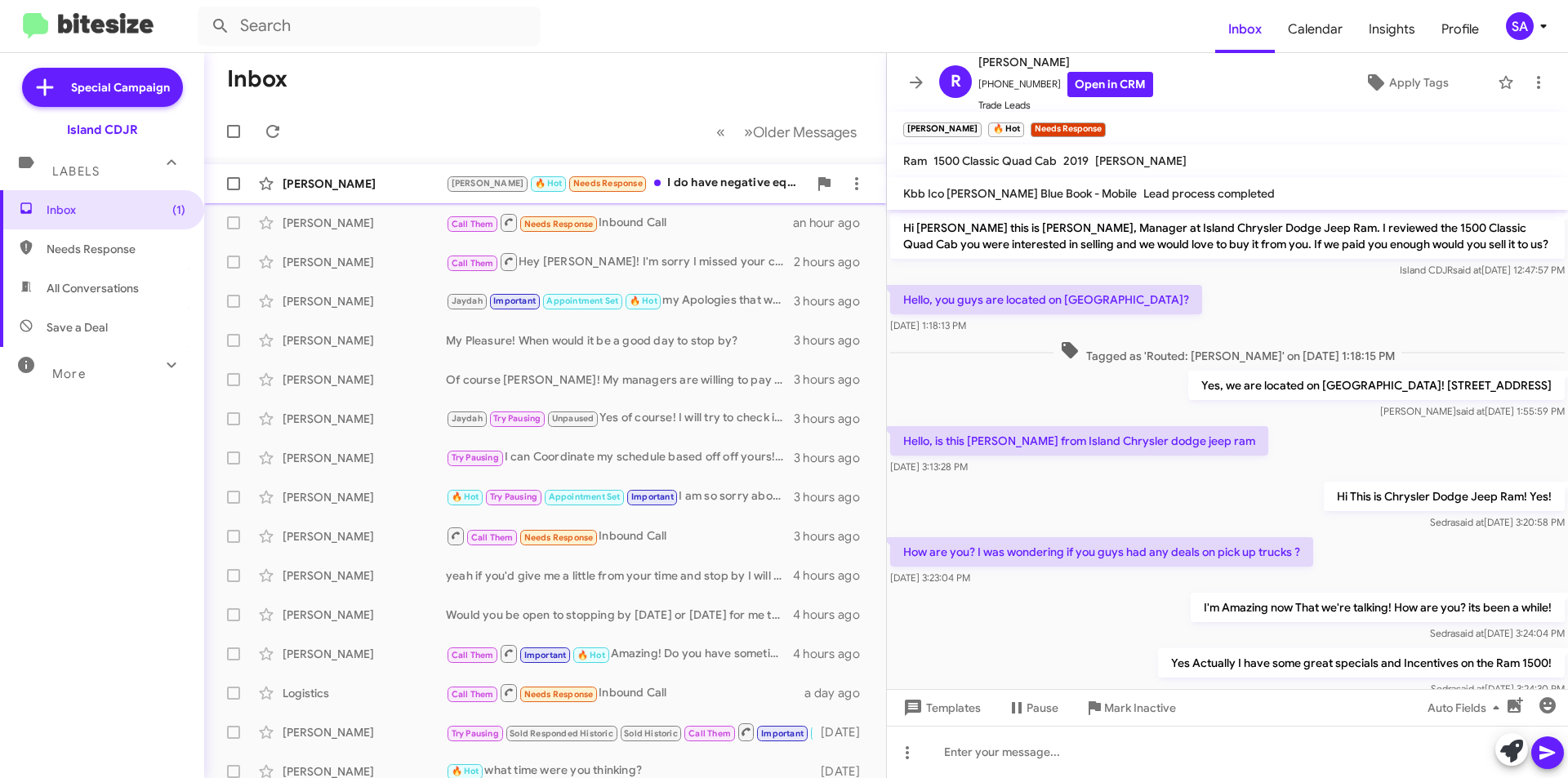
click at [661, 183] on div "[PERSON_NAME] 🔥 Hot Needs Response I do have negative equity in my truck, about…" at bounding box center [627, 183] width 362 height 19
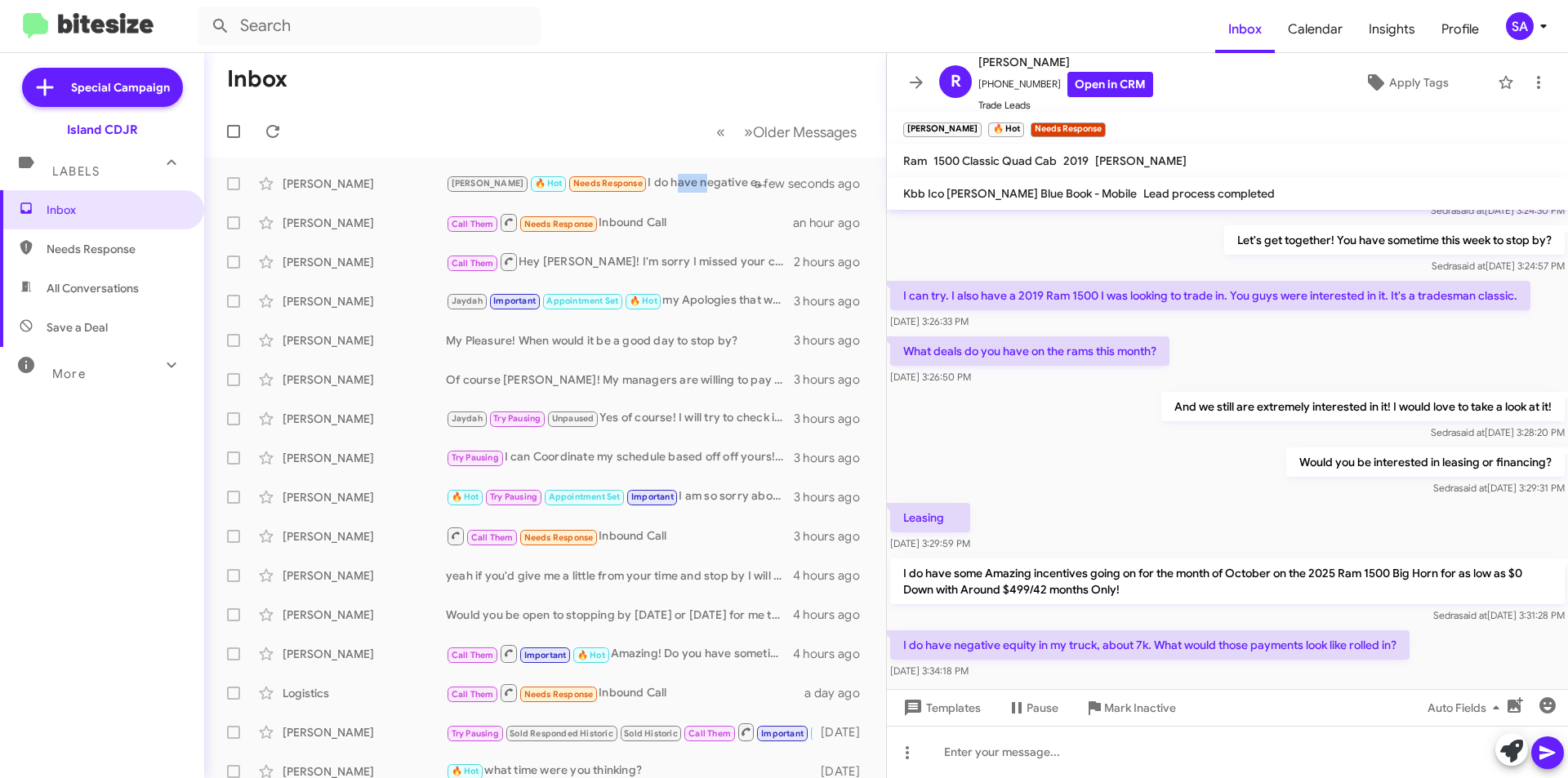
scroll to position [541, 0]
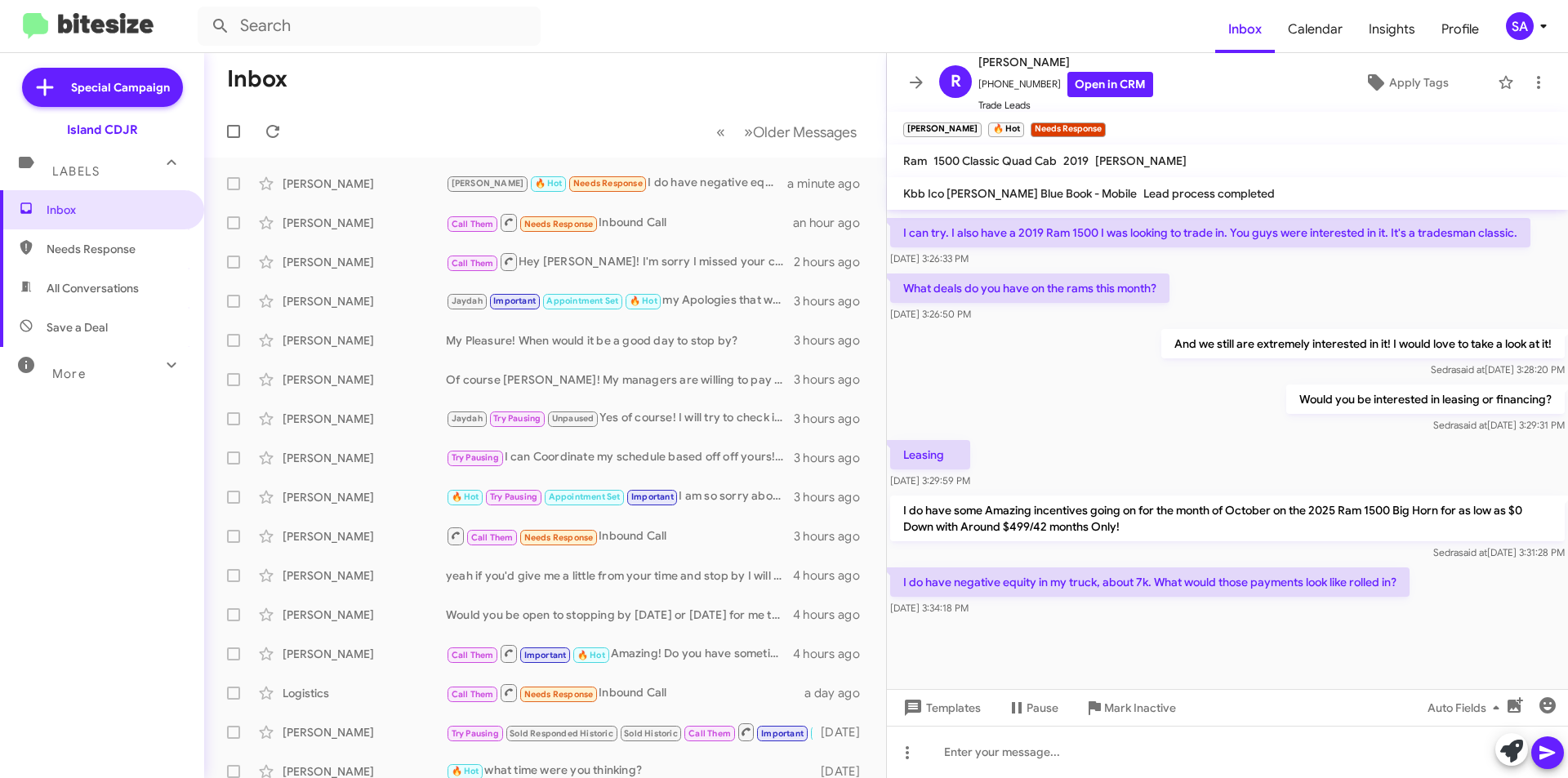
click at [1074, 434] on div "Would you be interested in leasing or financing? [PERSON_NAME] said at [DATE] 3…" at bounding box center [1227, 408] width 681 height 55
click at [1219, 343] on p "And we still are extremely interested in it! I would love to take a look at it!" at bounding box center [1362, 343] width 404 height 29
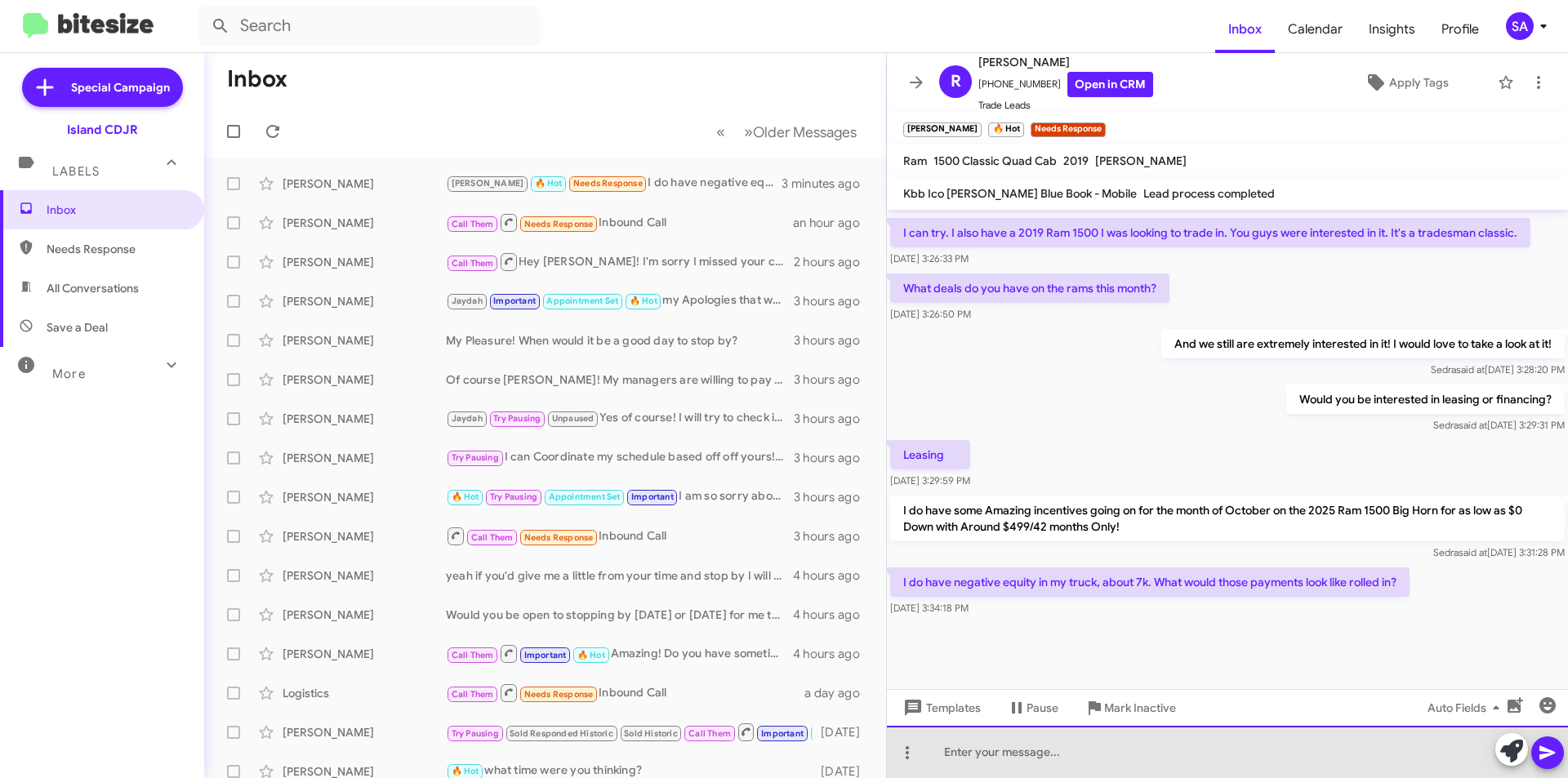
click at [1032, 756] on div at bounding box center [1227, 752] width 681 height 52
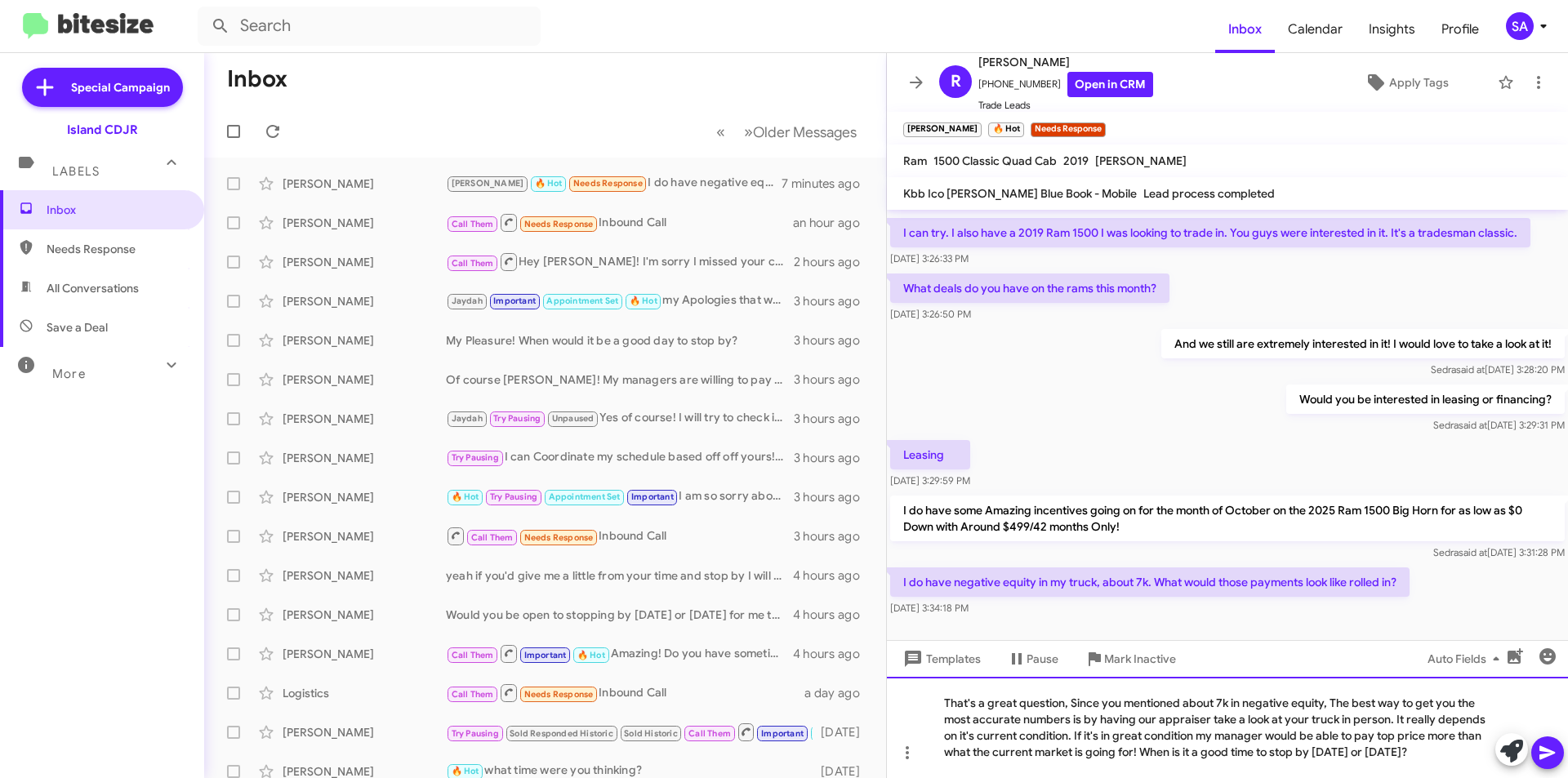
click at [1341, 736] on div "That's a great question, Since you mentioned about 7k in negative equity, The b…" at bounding box center [1227, 727] width 681 height 101
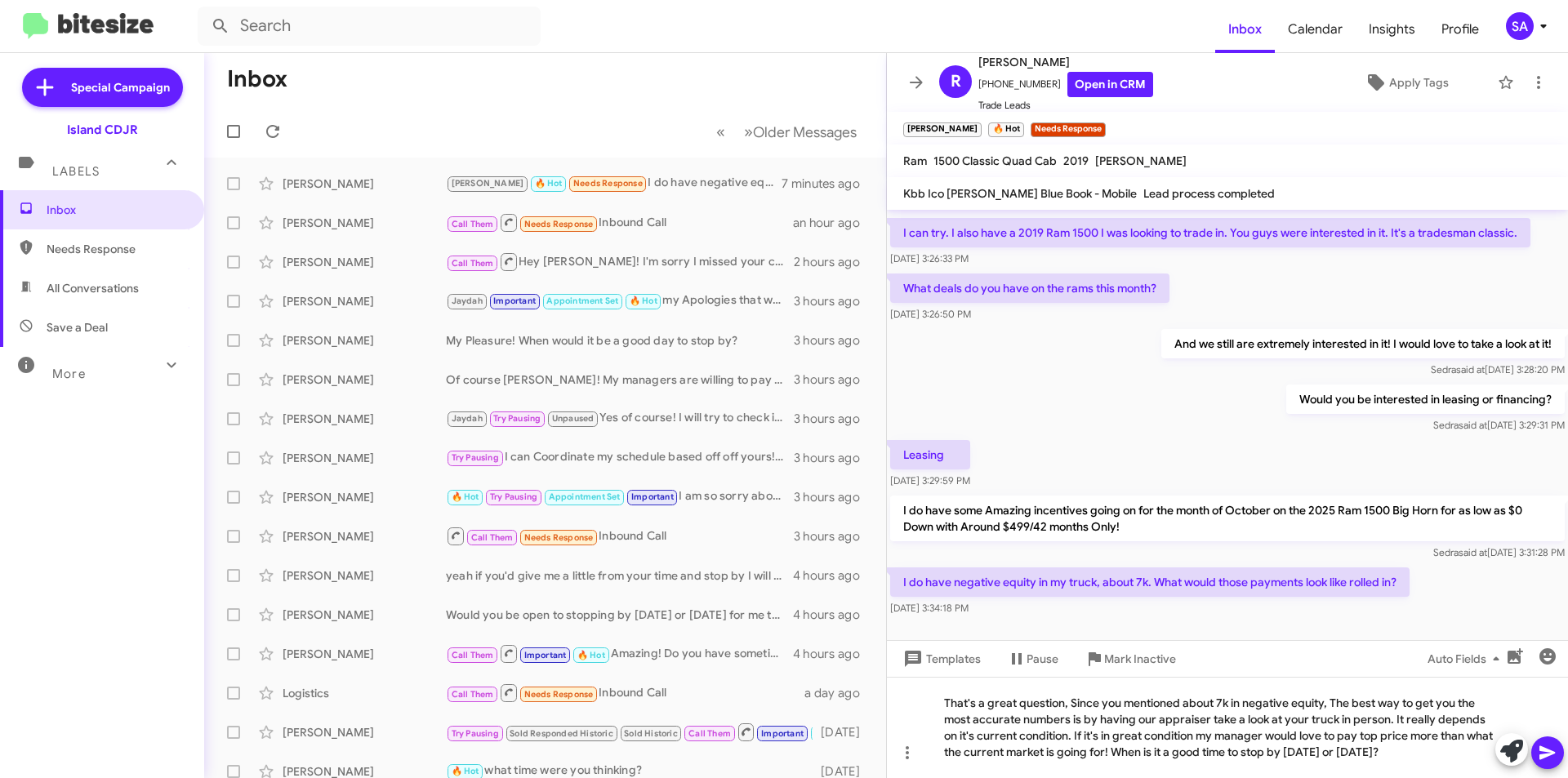
click at [1544, 748] on icon at bounding box center [1546, 753] width 16 height 14
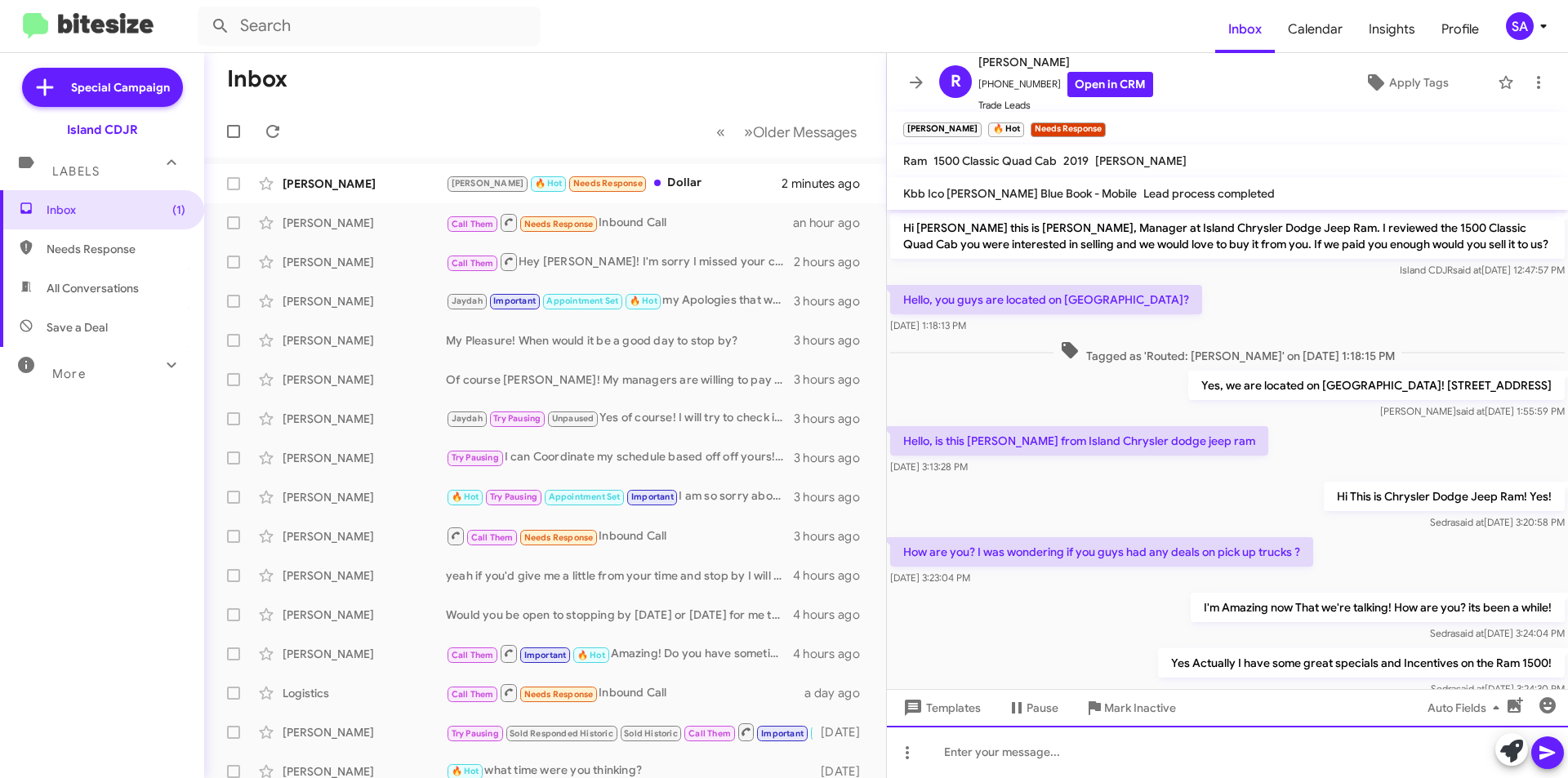
scroll to position [0, 0]
click at [666, 171] on div "[PERSON_NAME] [PERSON_NAME] 🔥 Hot Needs Response Dollar 2 minutes ago" at bounding box center [545, 183] width 656 height 33
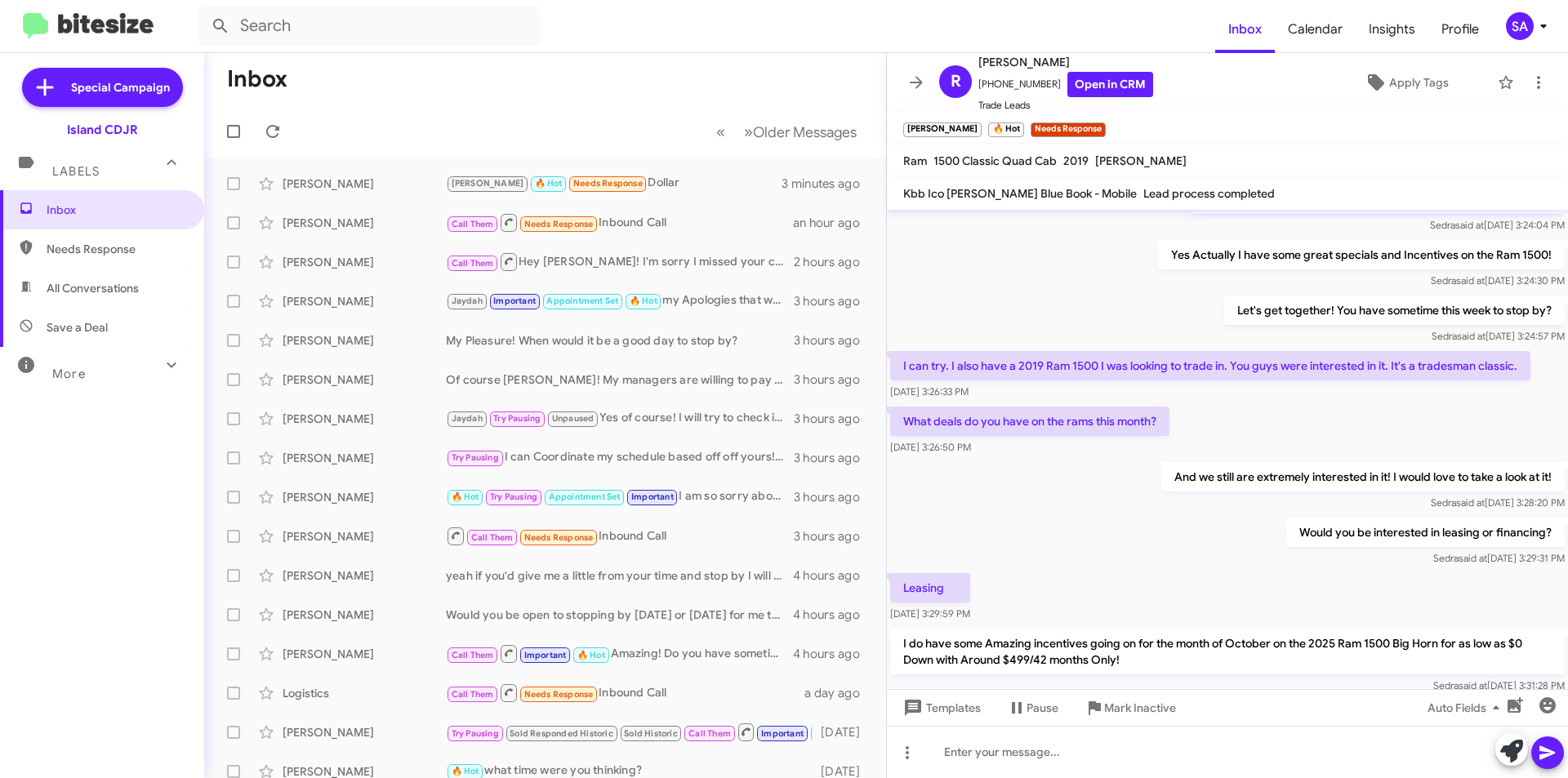
scroll to position [769, 0]
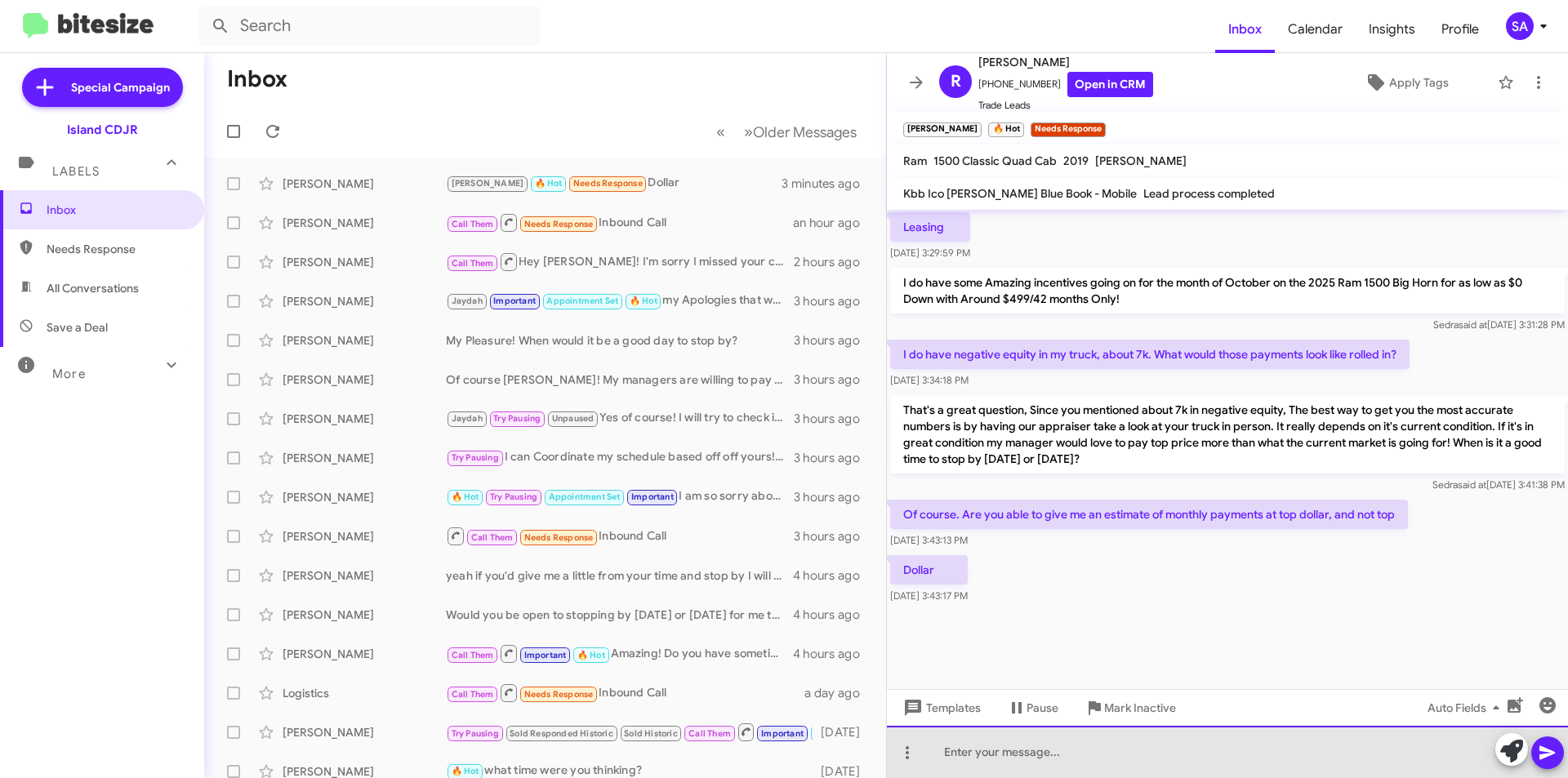
click at [1013, 756] on div at bounding box center [1227, 752] width 681 height 52
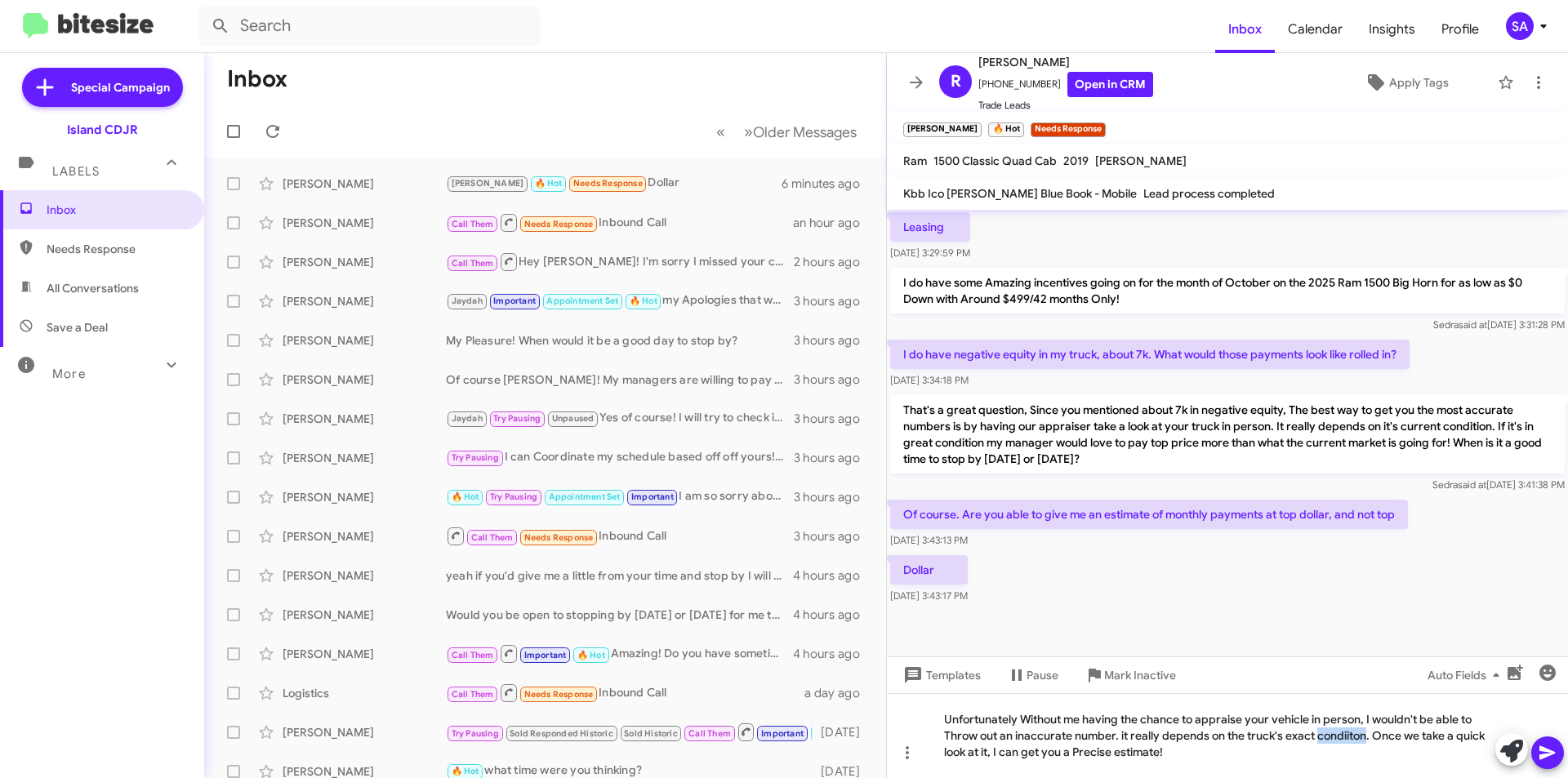
click at [1422, 378] on div "I do have negative equity in my truck, about 7k. What would those payments look…" at bounding box center [1227, 363] width 681 height 55
click at [1555, 751] on icon at bounding box center [1546, 752] width 20 height 20
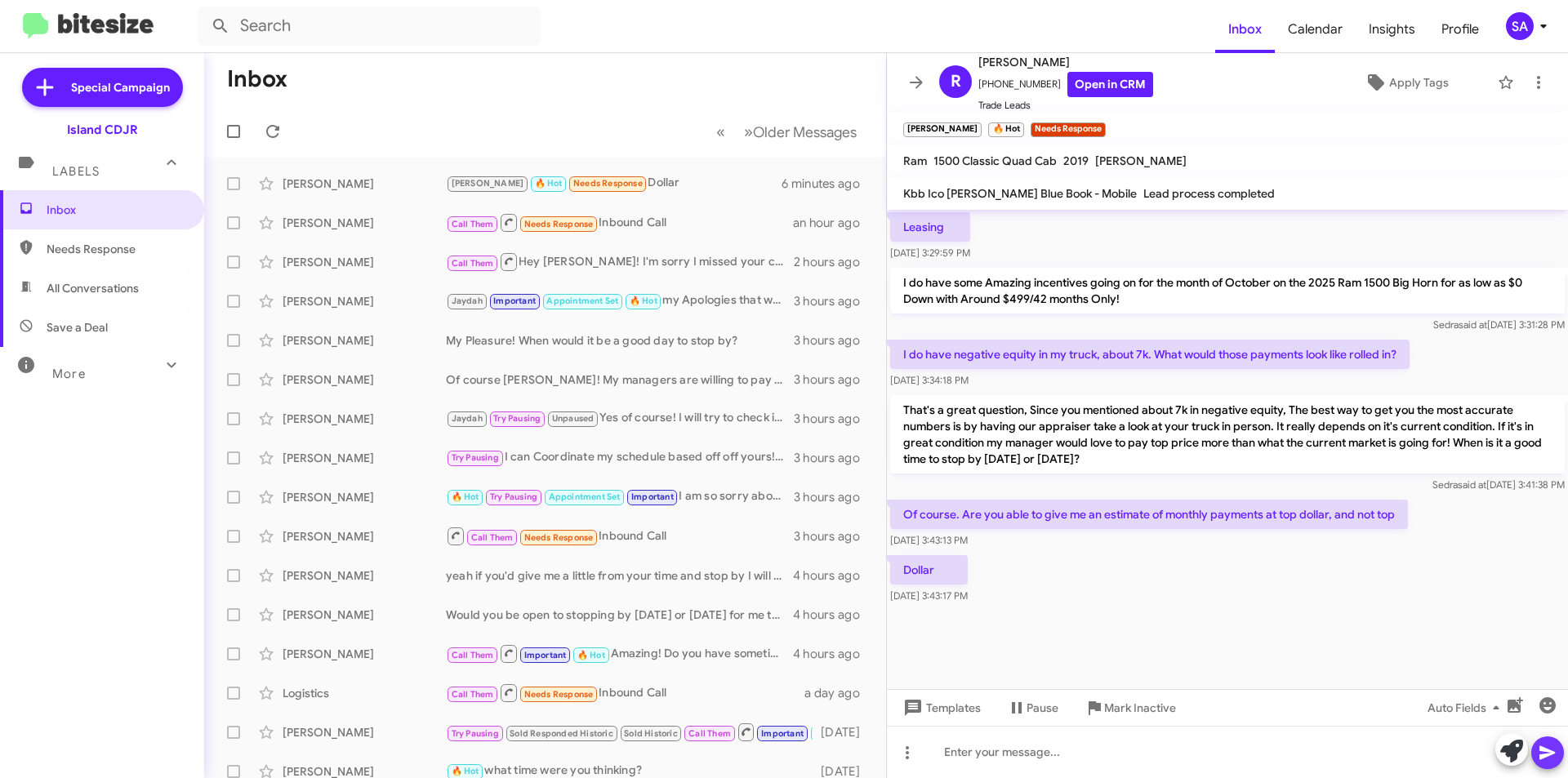
click at [1555, 751] on icon at bounding box center [1546, 752] width 20 height 20
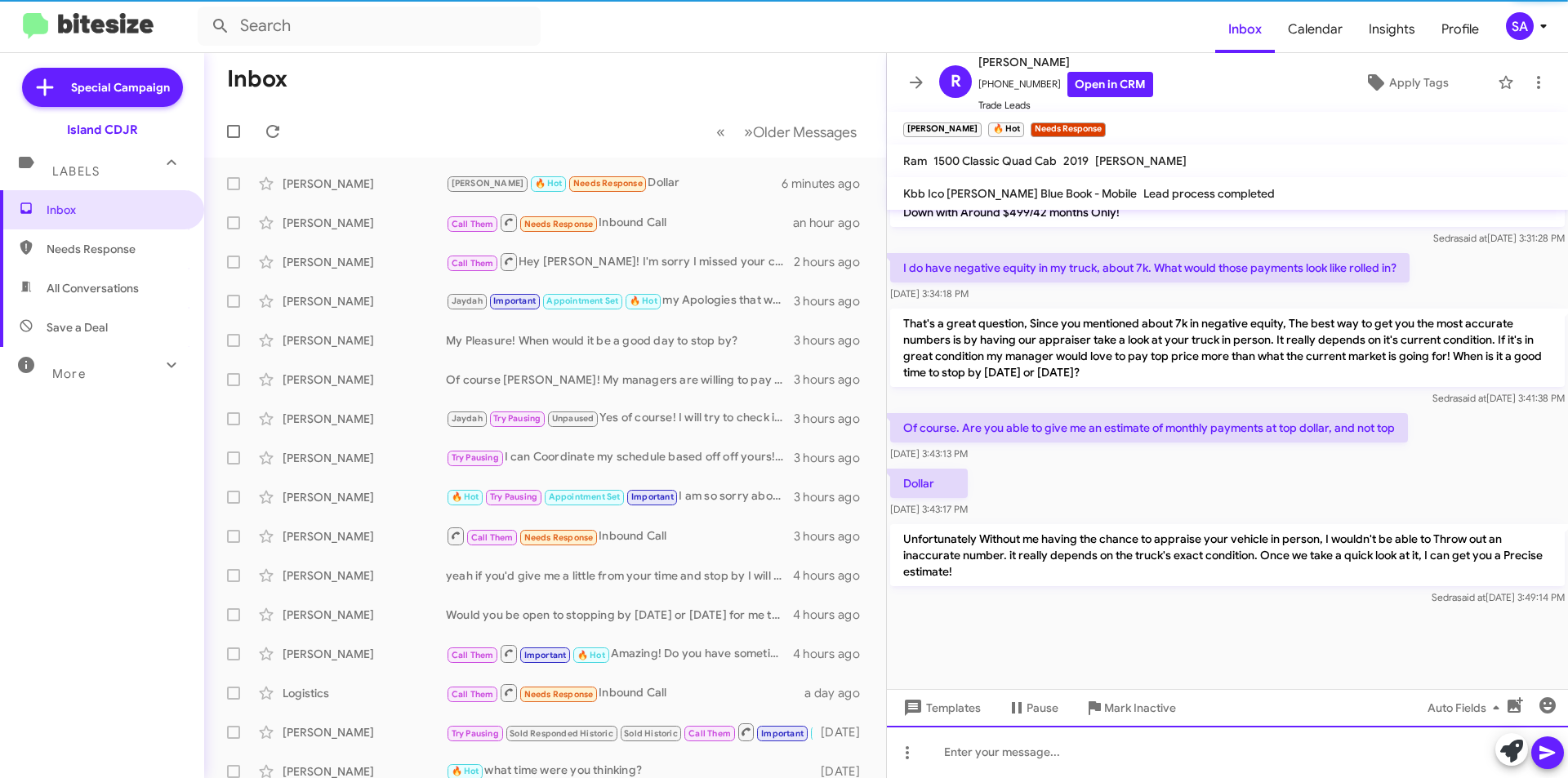
scroll to position [861, 0]
